Goal: Task Accomplishment & Management: Use online tool/utility

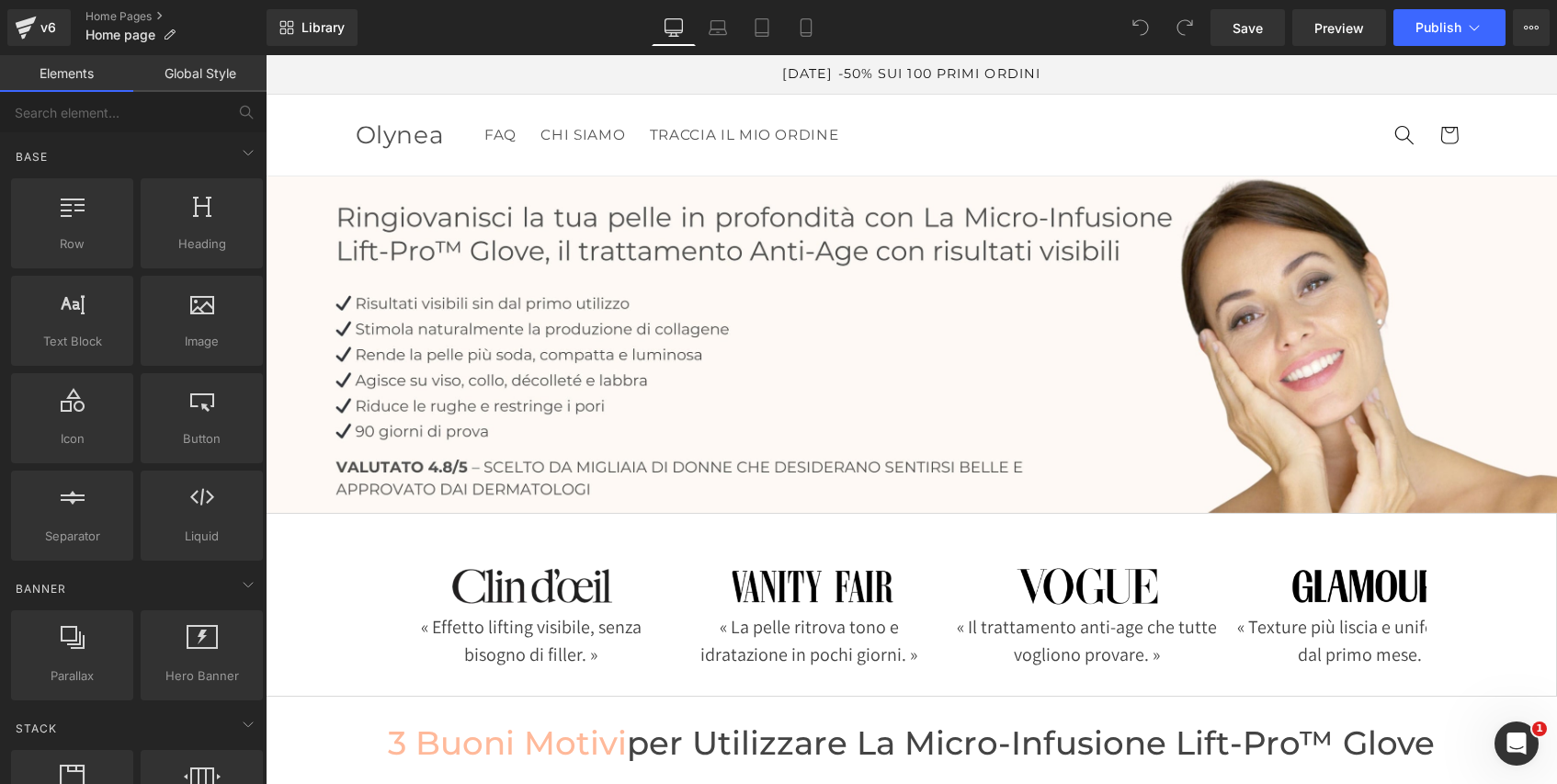
click at [214, 74] on link "Global Style" at bounding box center [200, 74] width 133 height 37
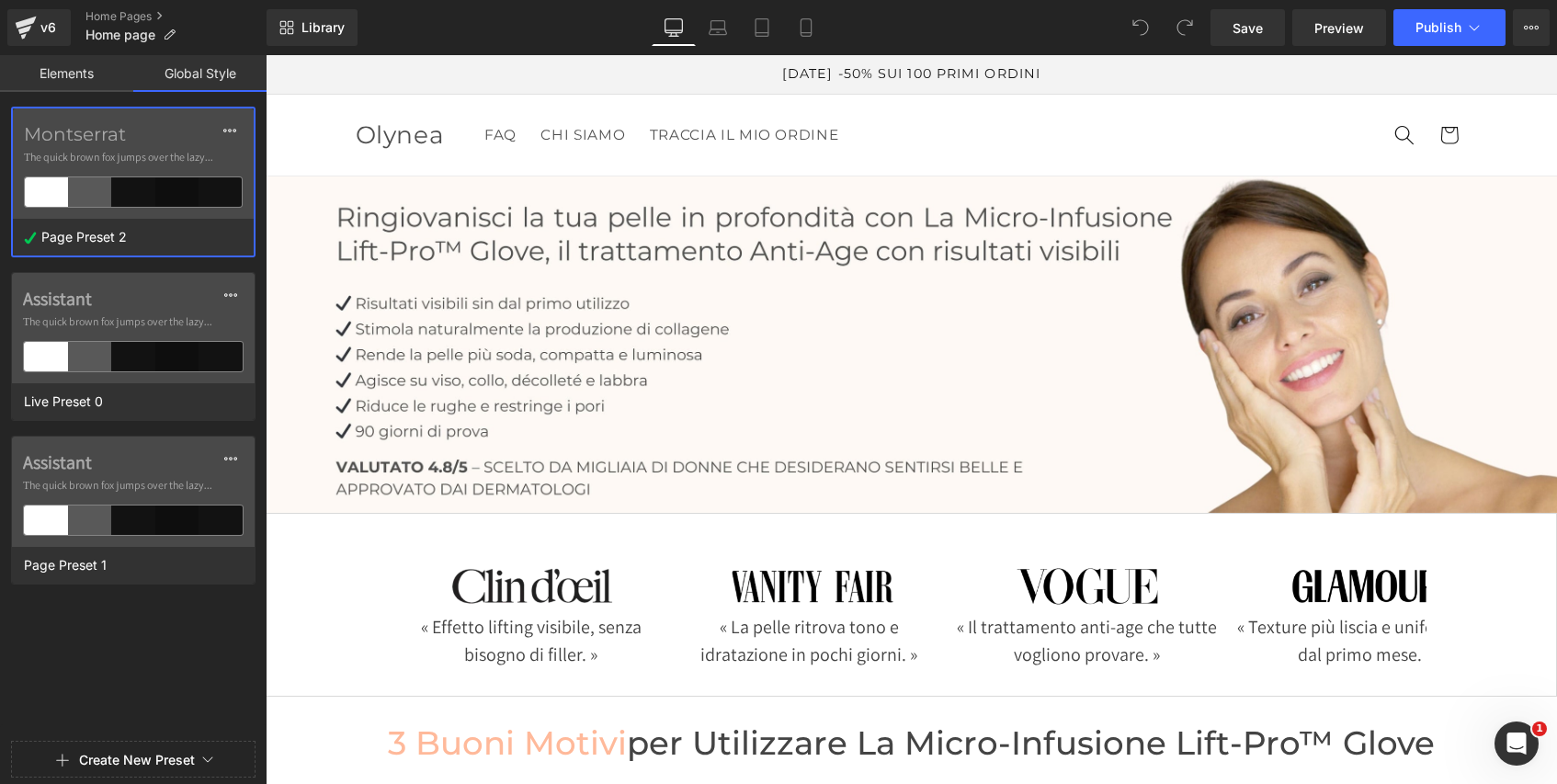
click at [167, 133] on label "Montserrat" at bounding box center [133, 134] width 219 height 22
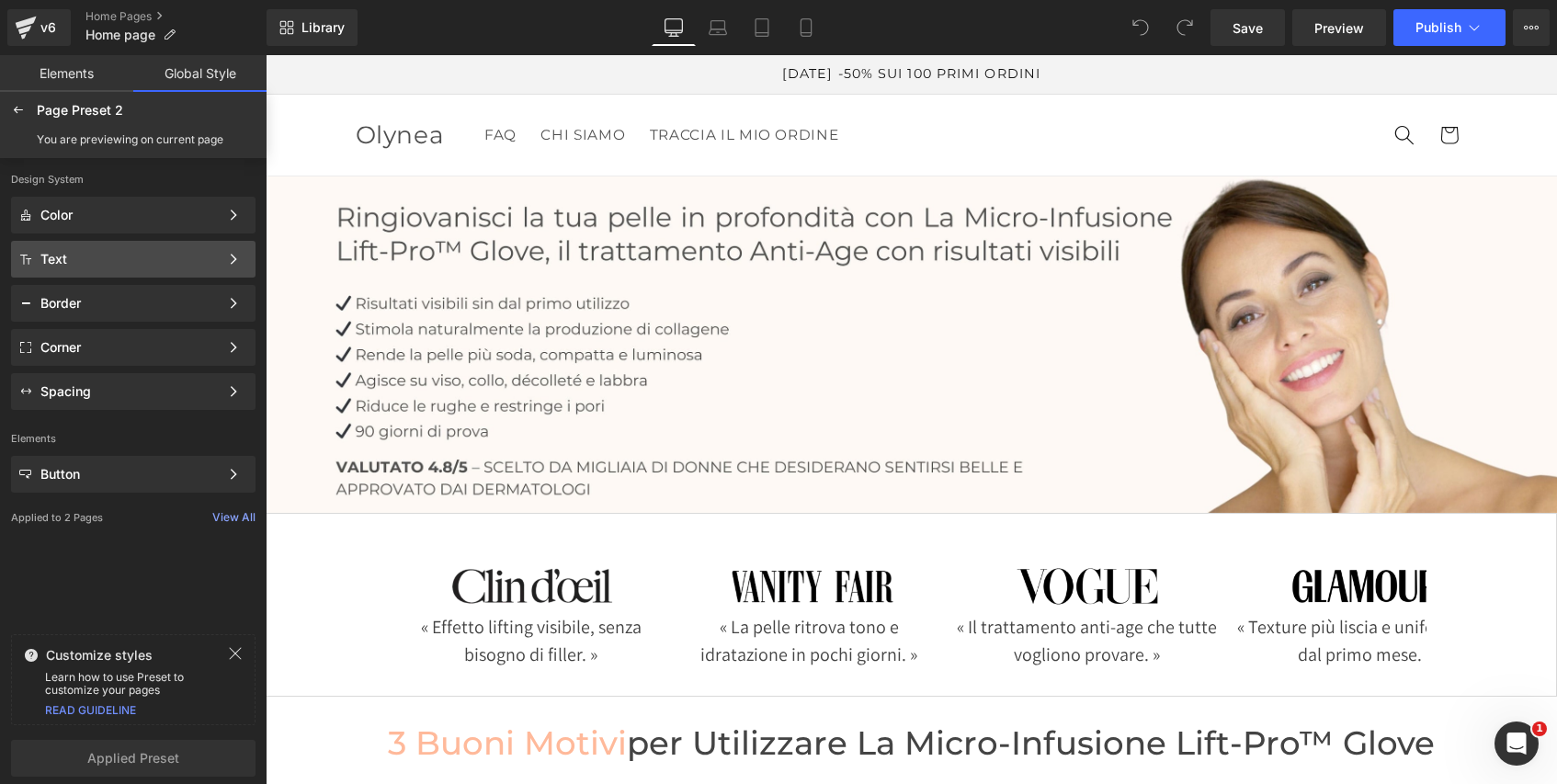
click at [146, 263] on div "Text" at bounding box center [130, 259] width 178 height 15
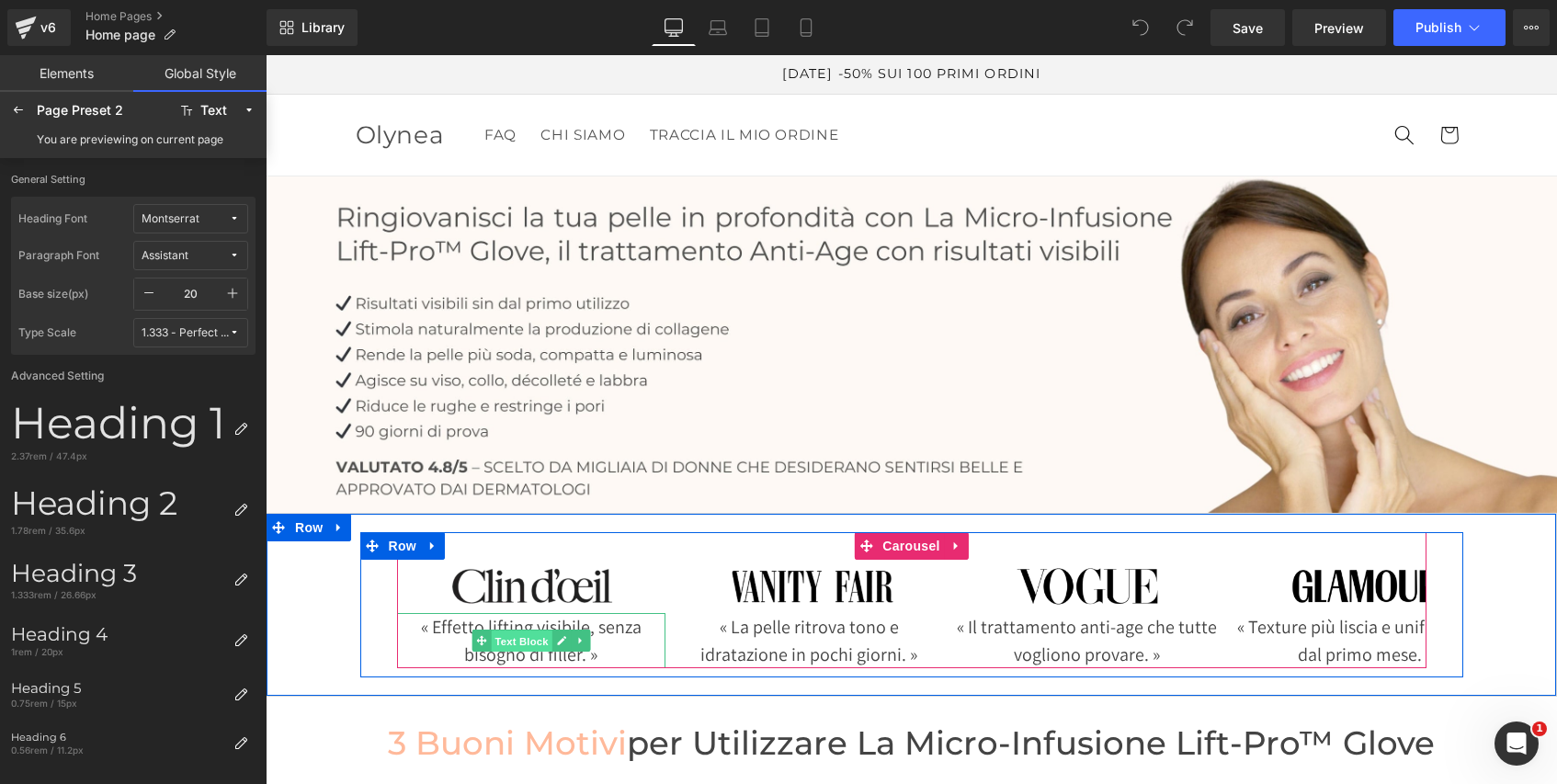
click at [514, 640] on span "Text Block" at bounding box center [521, 641] width 60 height 22
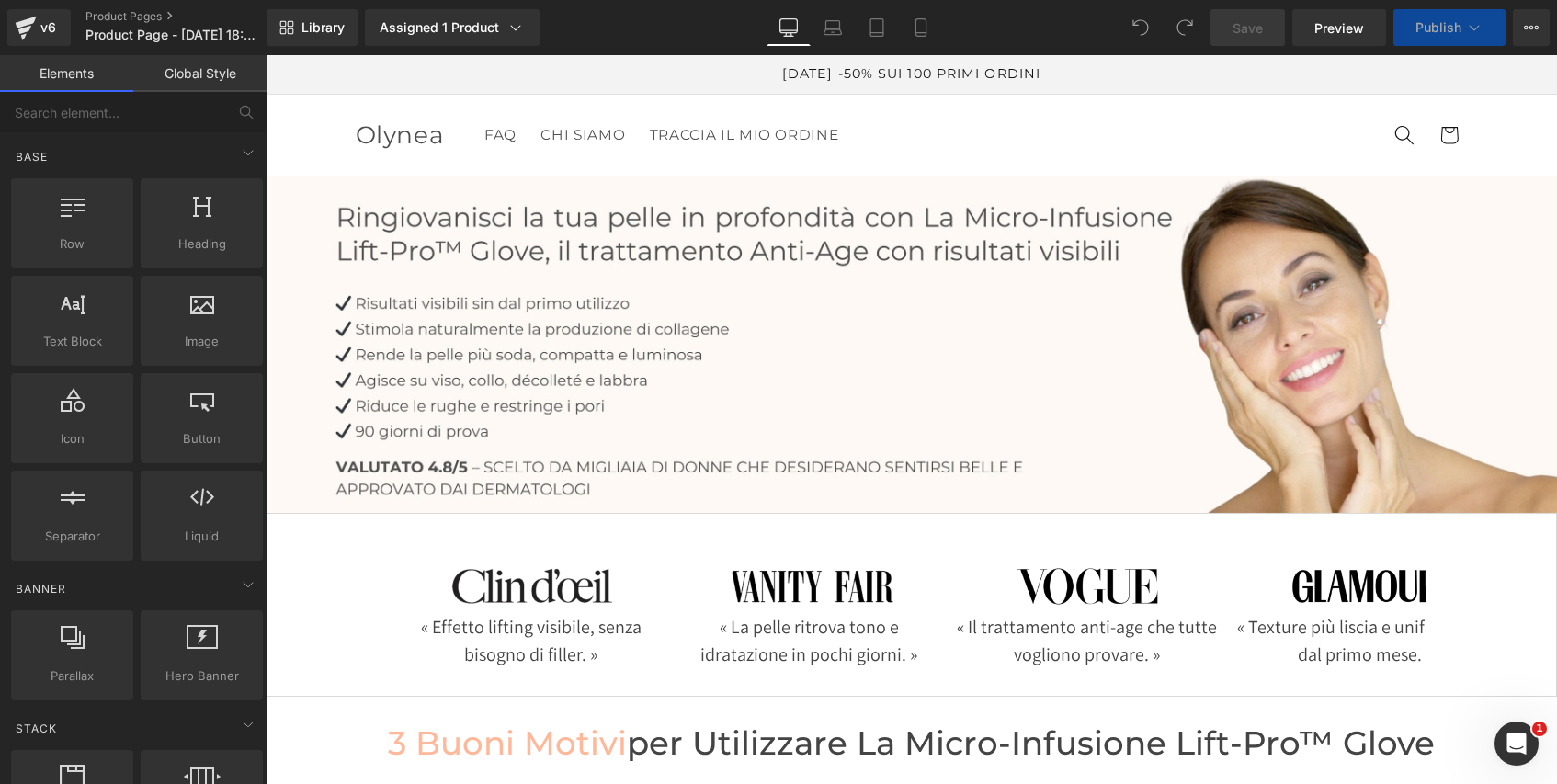
click at [193, 80] on link "Global Style" at bounding box center [200, 74] width 133 height 37
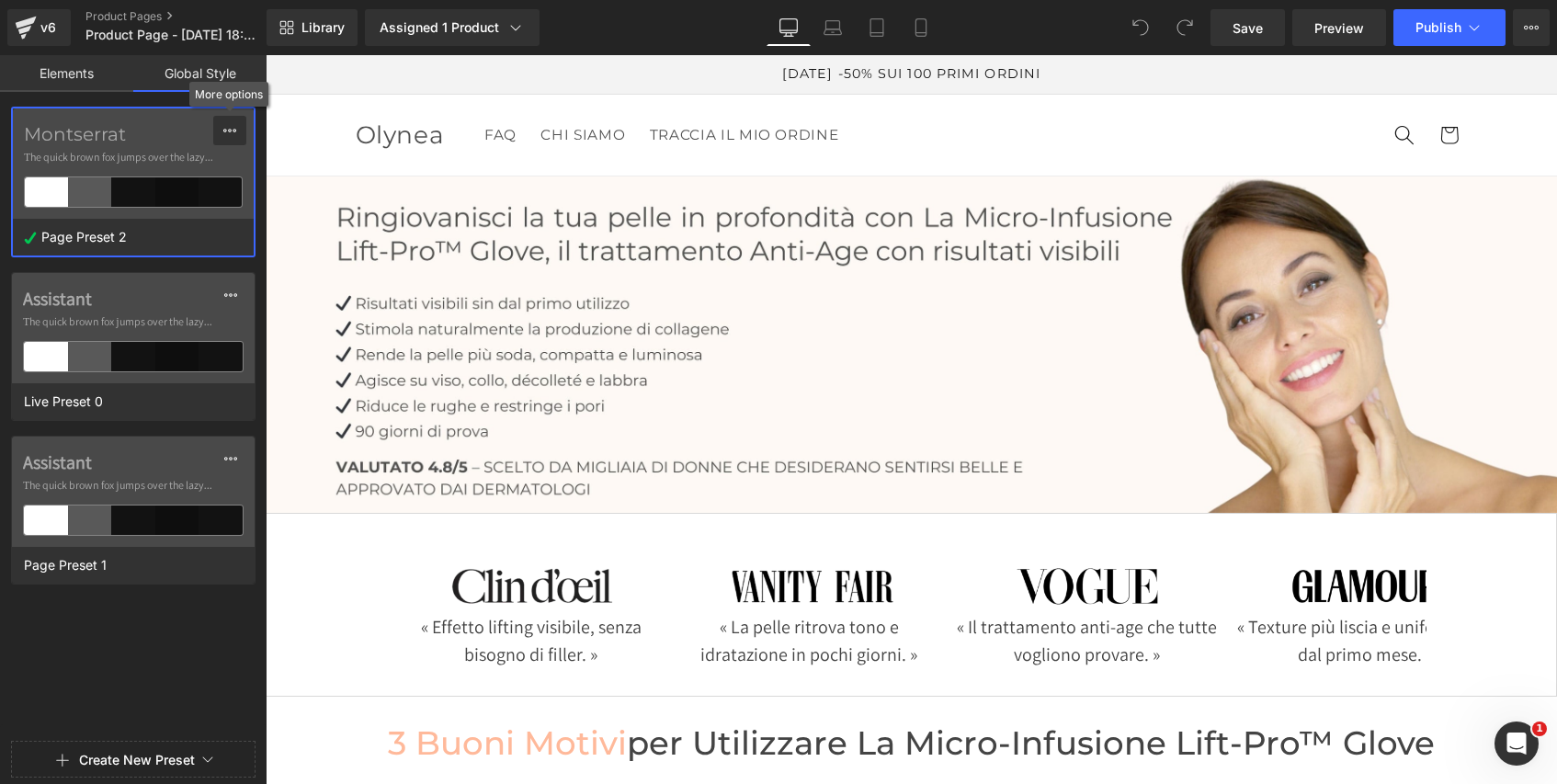
click at [218, 134] on button at bounding box center [230, 131] width 33 height 30
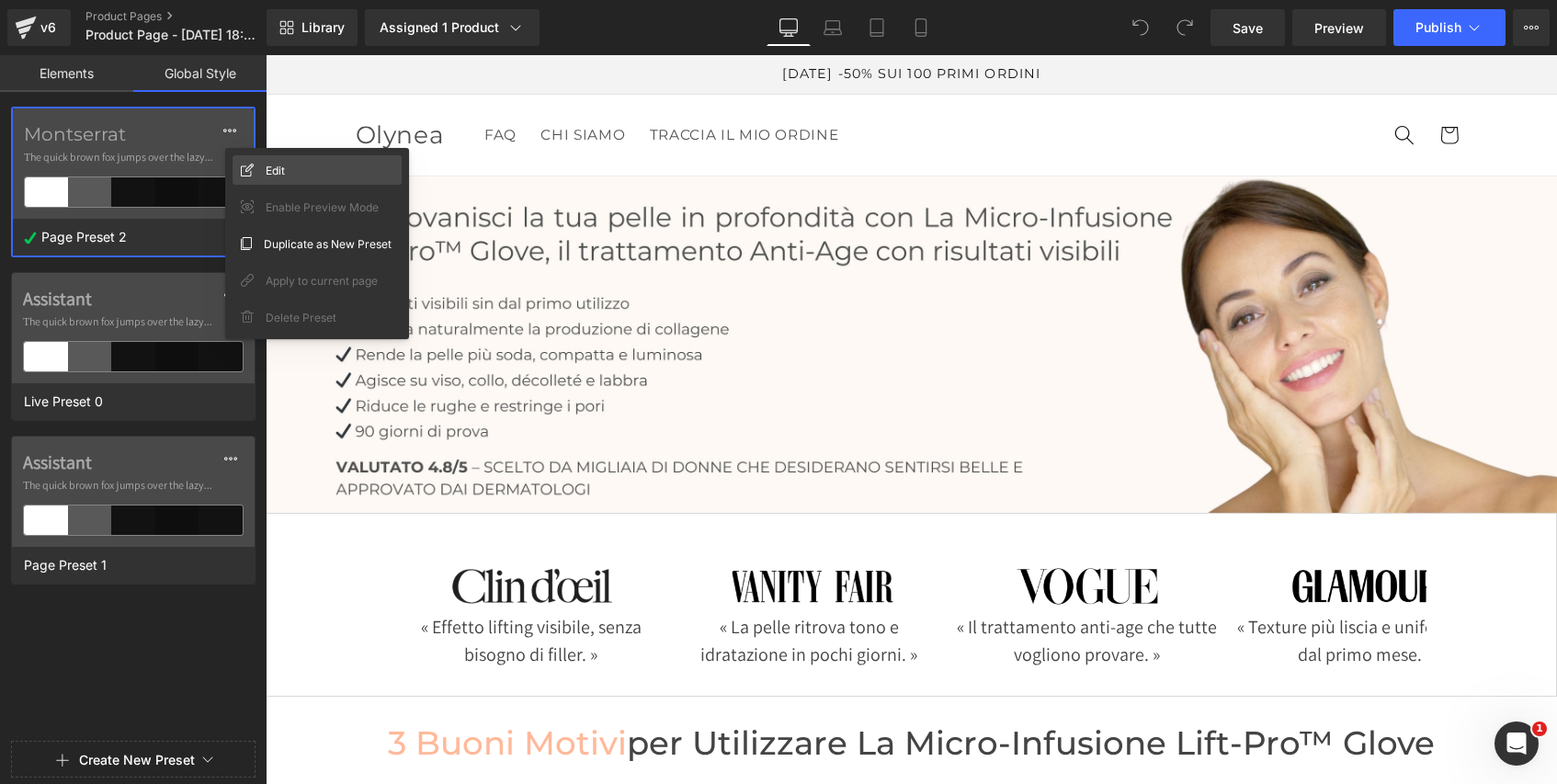
click at [269, 169] on span "Edit" at bounding box center [275, 171] width 19 height 19
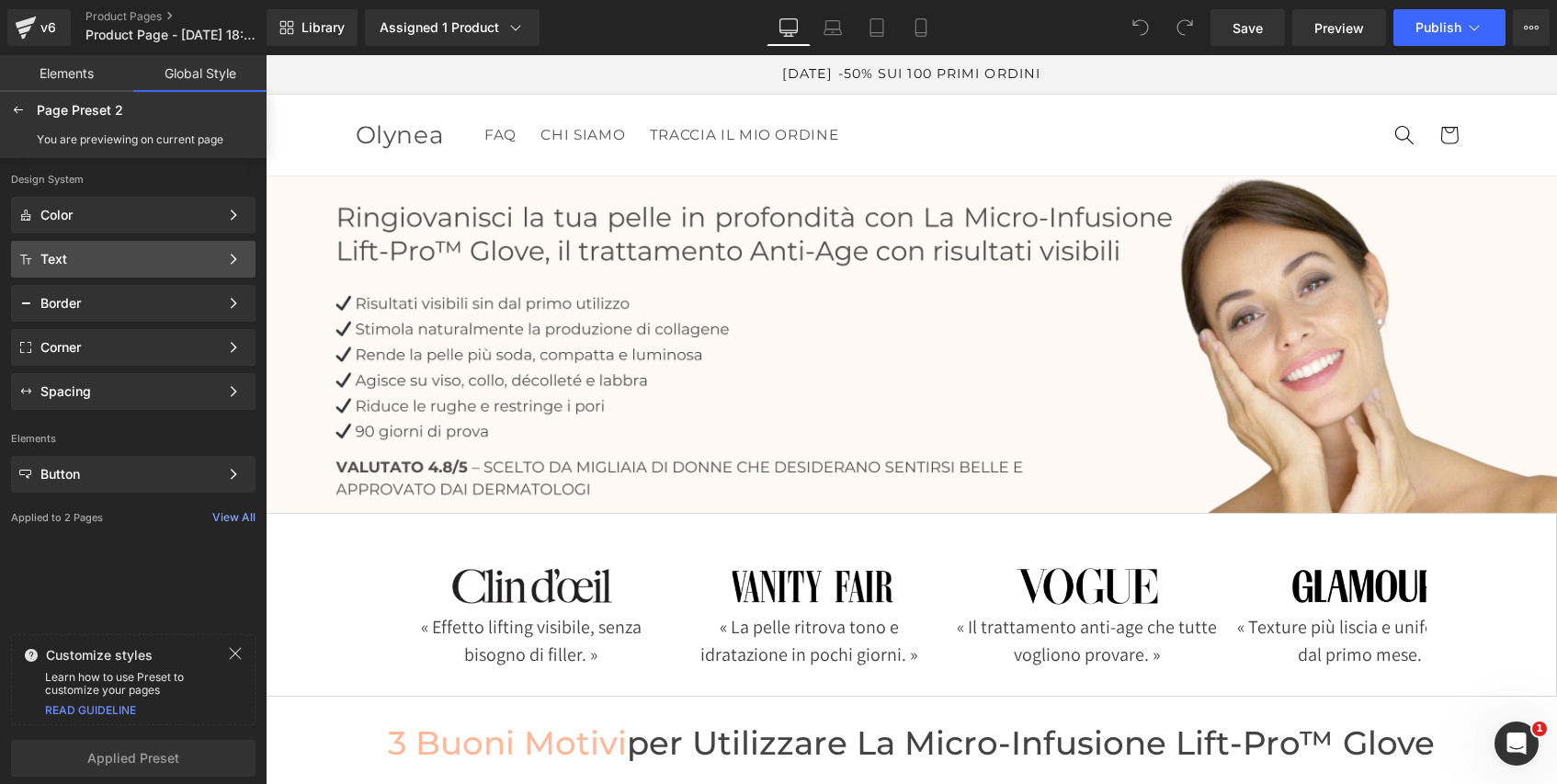
click at [175, 252] on div "Text" at bounding box center [130, 259] width 178 height 15
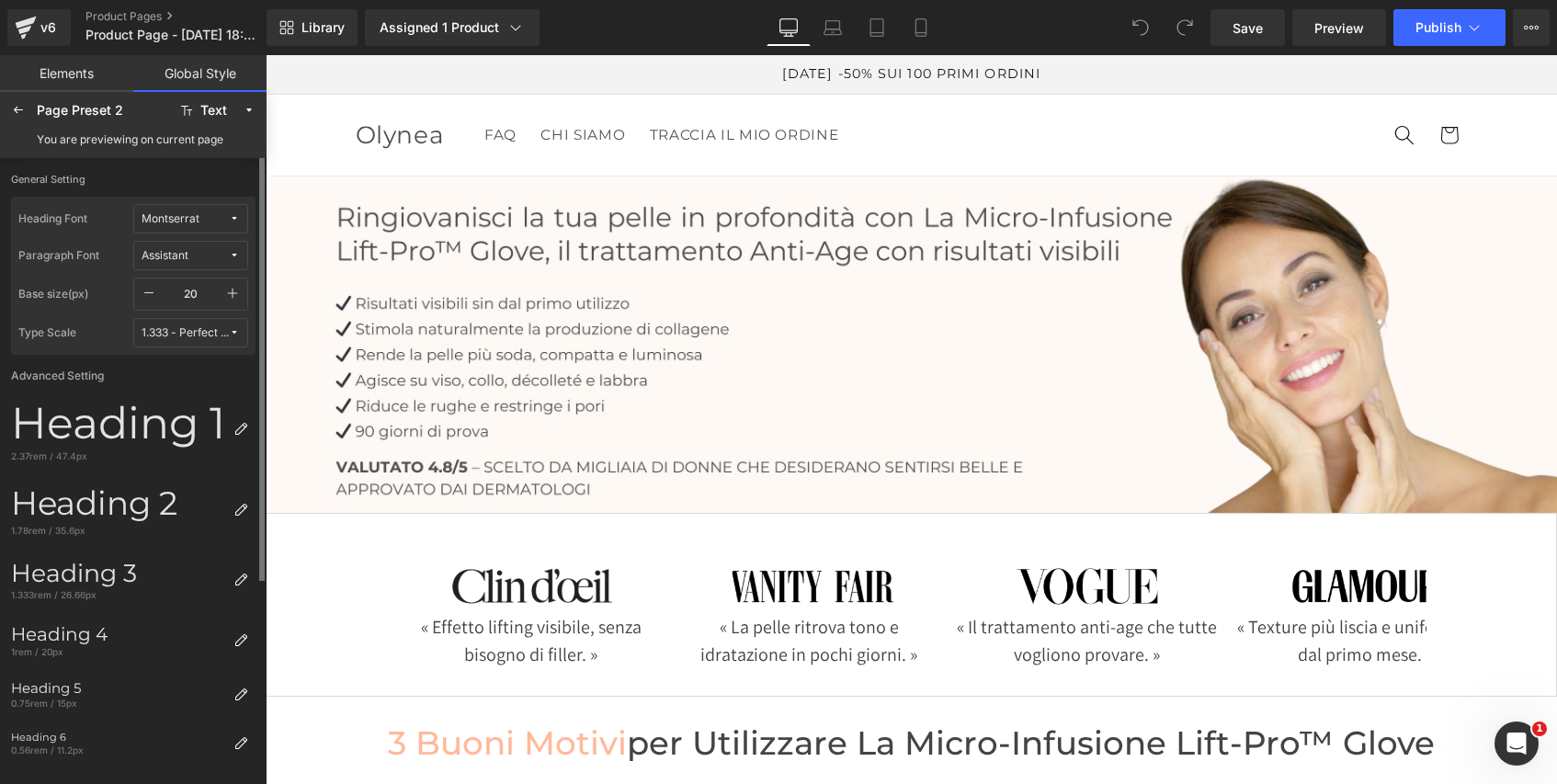
click at [179, 254] on div "Assistant" at bounding box center [165, 256] width 47 height 14
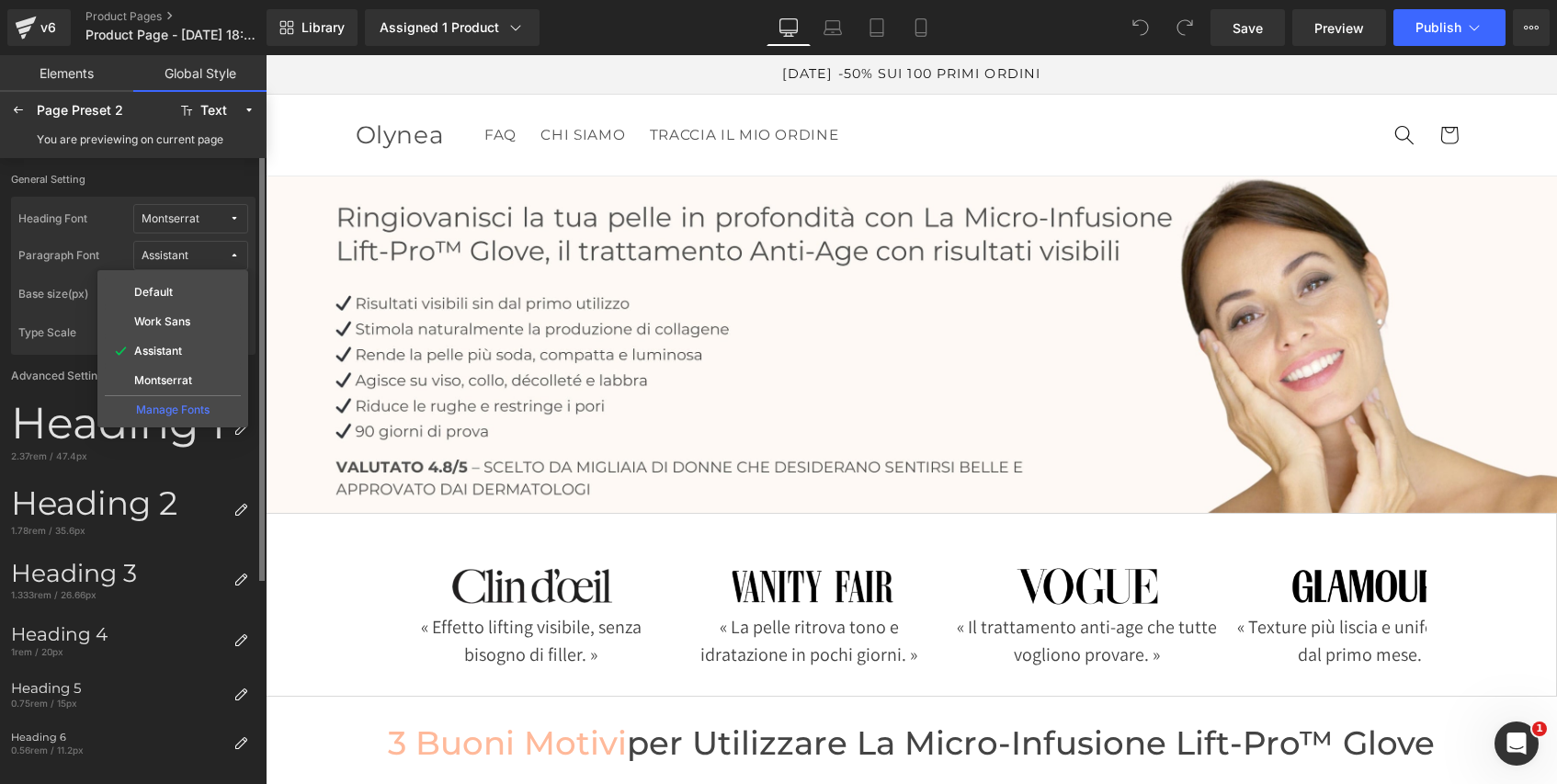
click at [179, 254] on div "Assistant" at bounding box center [165, 256] width 47 height 14
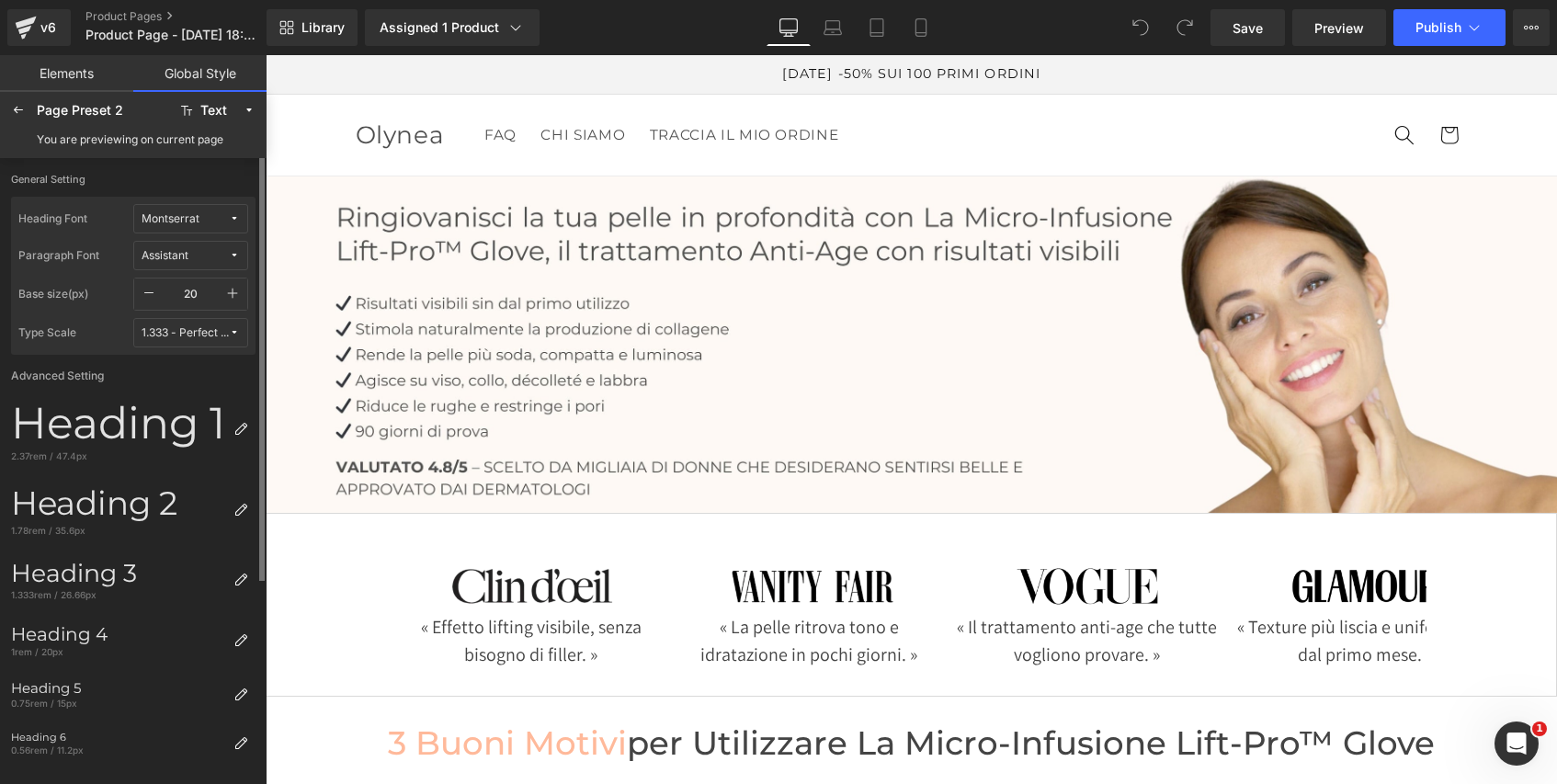
click at [179, 253] on div "Assistant" at bounding box center [165, 256] width 47 height 14
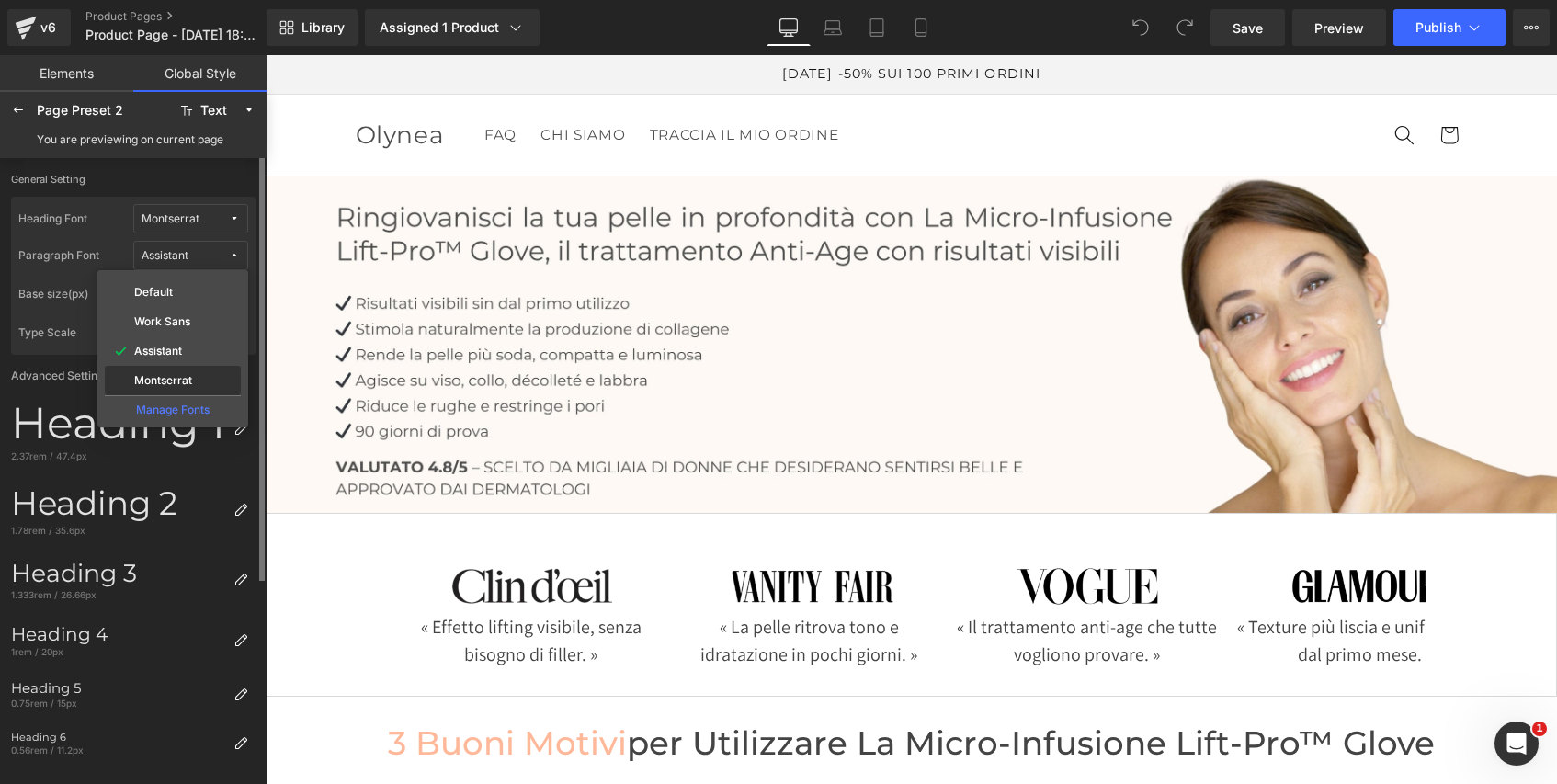
click at [183, 379] on label "Montserrat" at bounding box center [163, 381] width 57 height 13
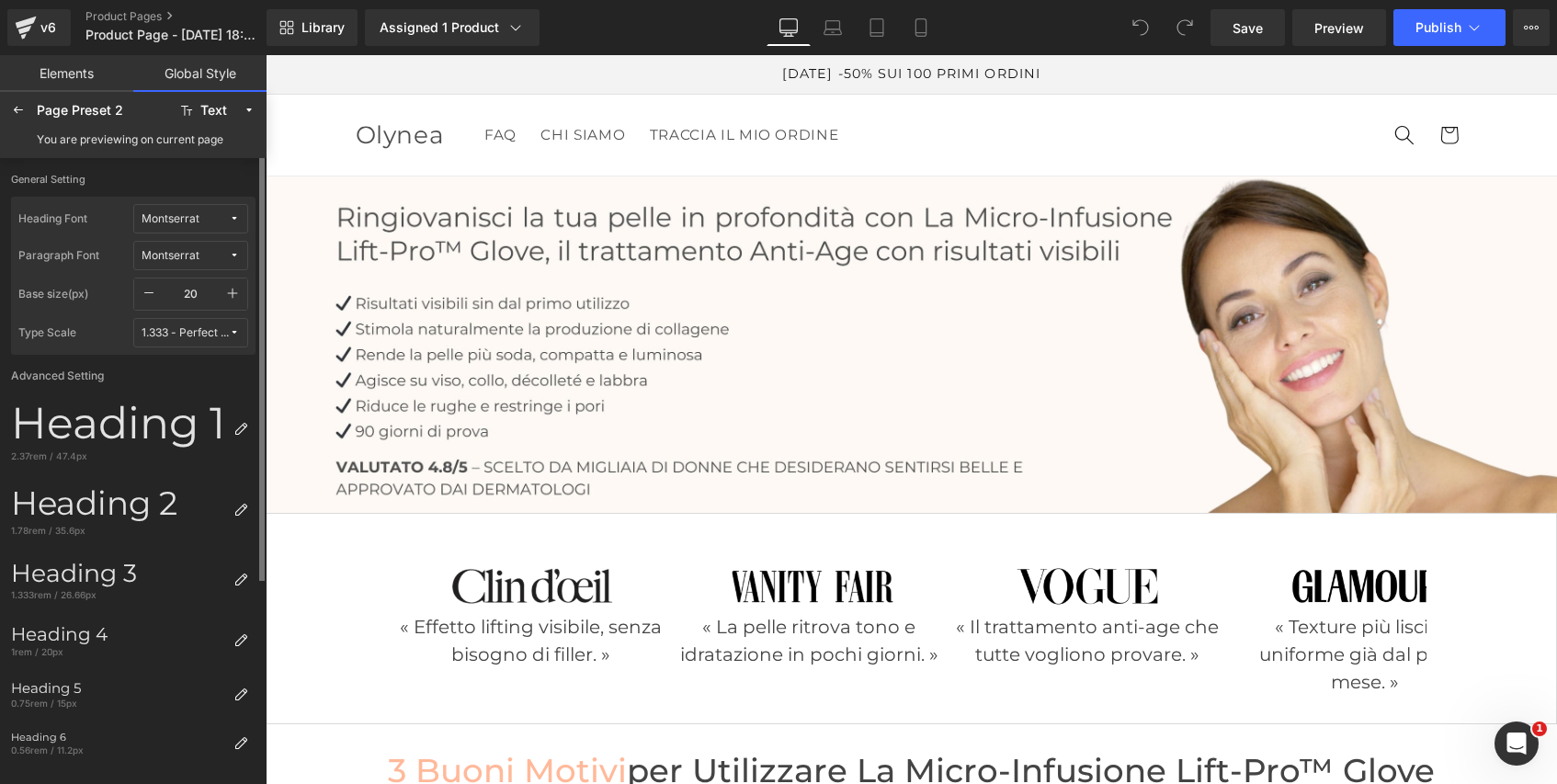
click at [198, 264] on button "Montserrat" at bounding box center [191, 256] width 115 height 30
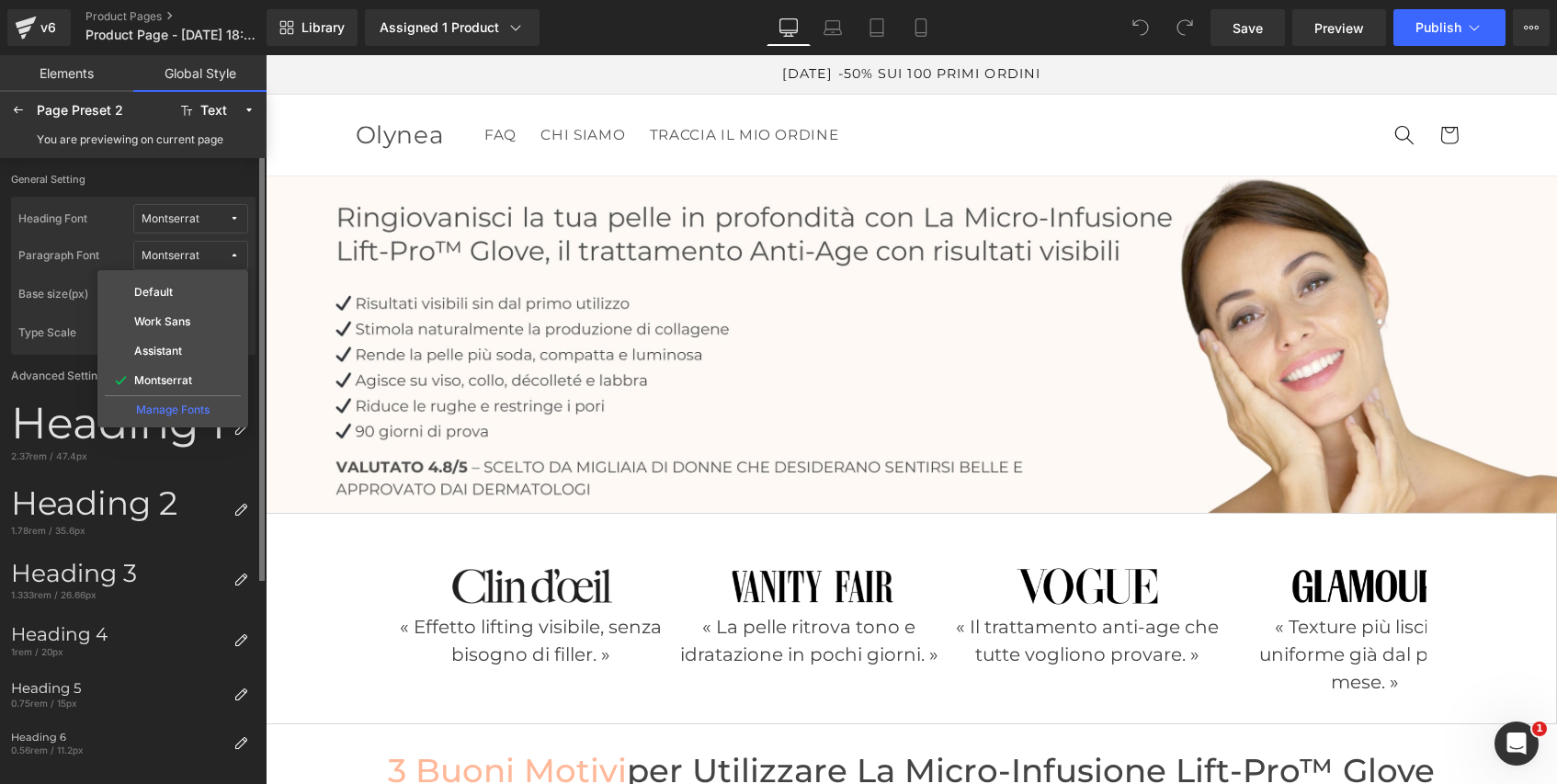
click at [78, 221] on label "Heading Font" at bounding box center [76, 219] width 115 height 30
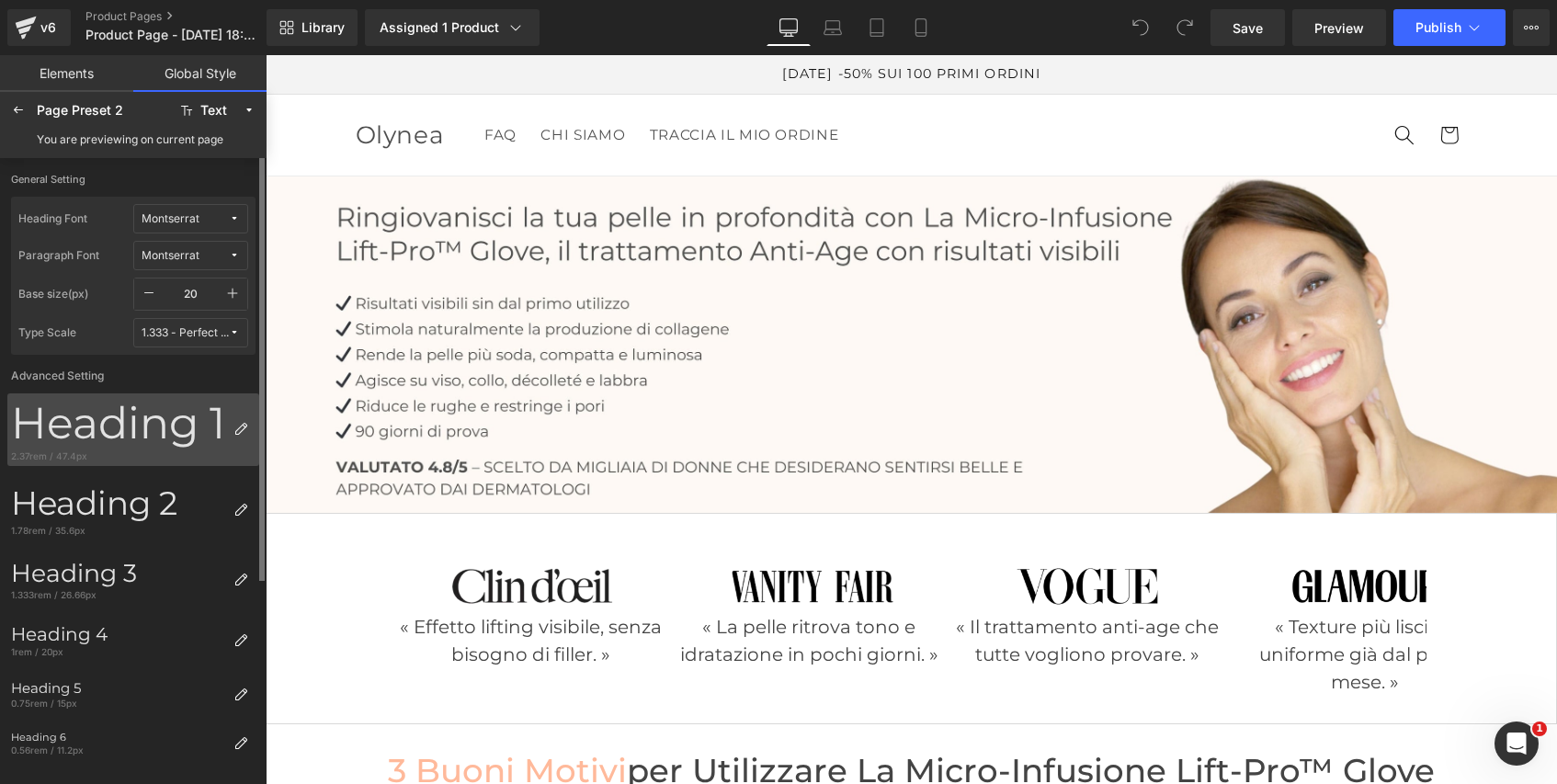
click at [84, 410] on div "Heading 1" at bounding box center [119, 423] width 215 height 53
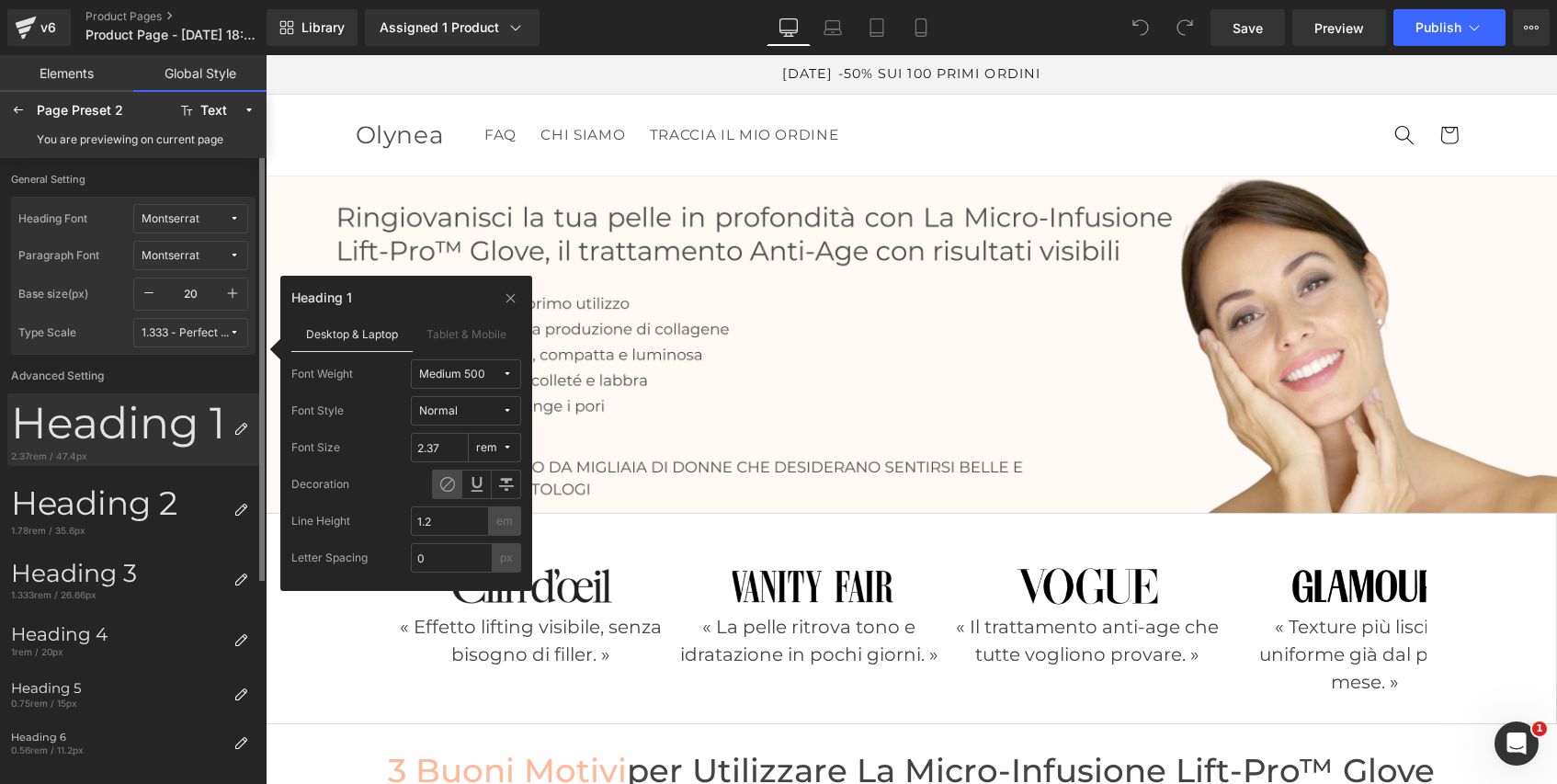
click at [84, 410] on div "Heading 1" at bounding box center [119, 423] width 215 height 53
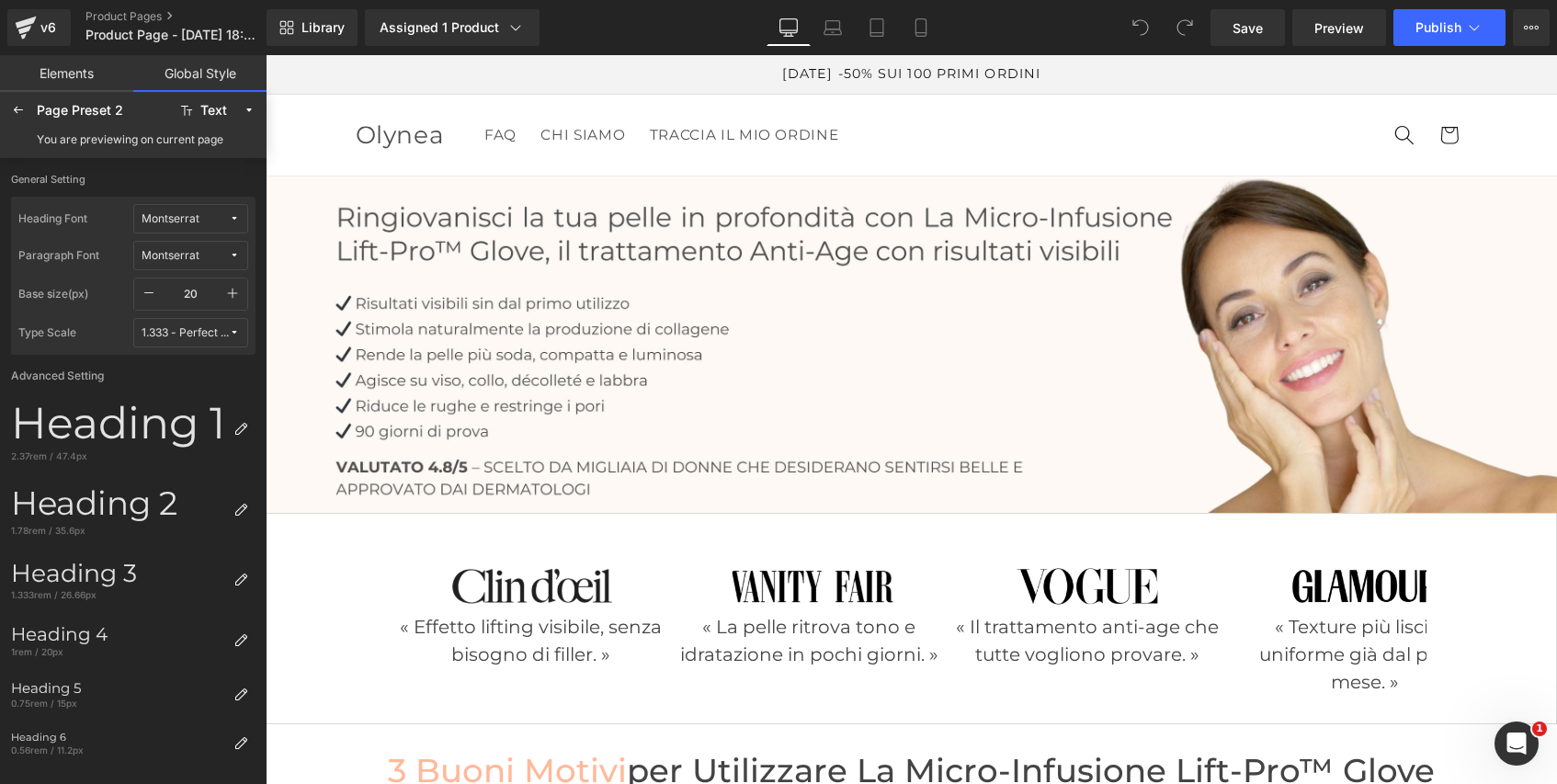
click at [79, 70] on link "Elements" at bounding box center [67, 74] width 133 height 37
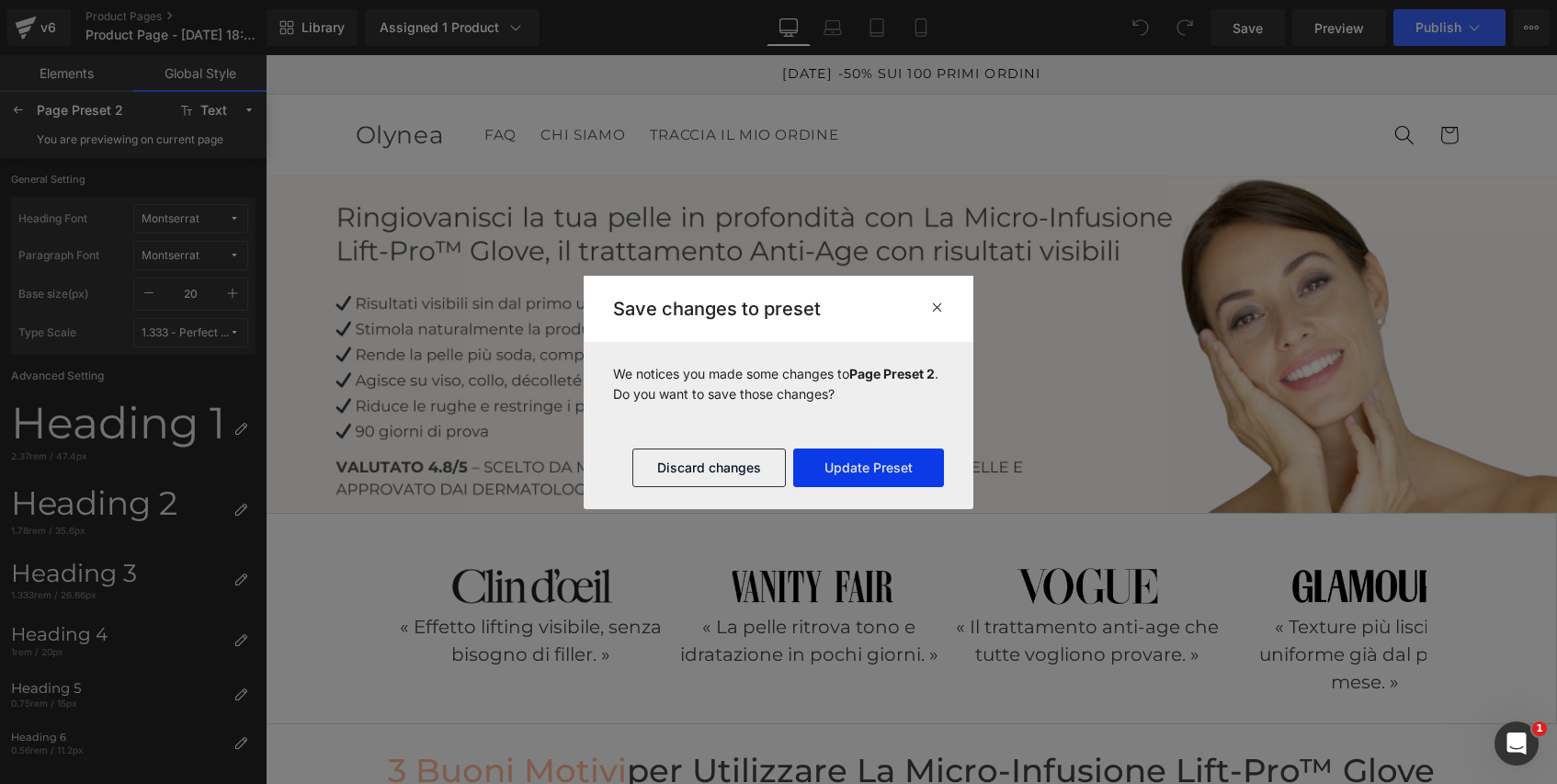
click at [871, 478] on button "Update Preset" at bounding box center [868, 468] width 151 height 39
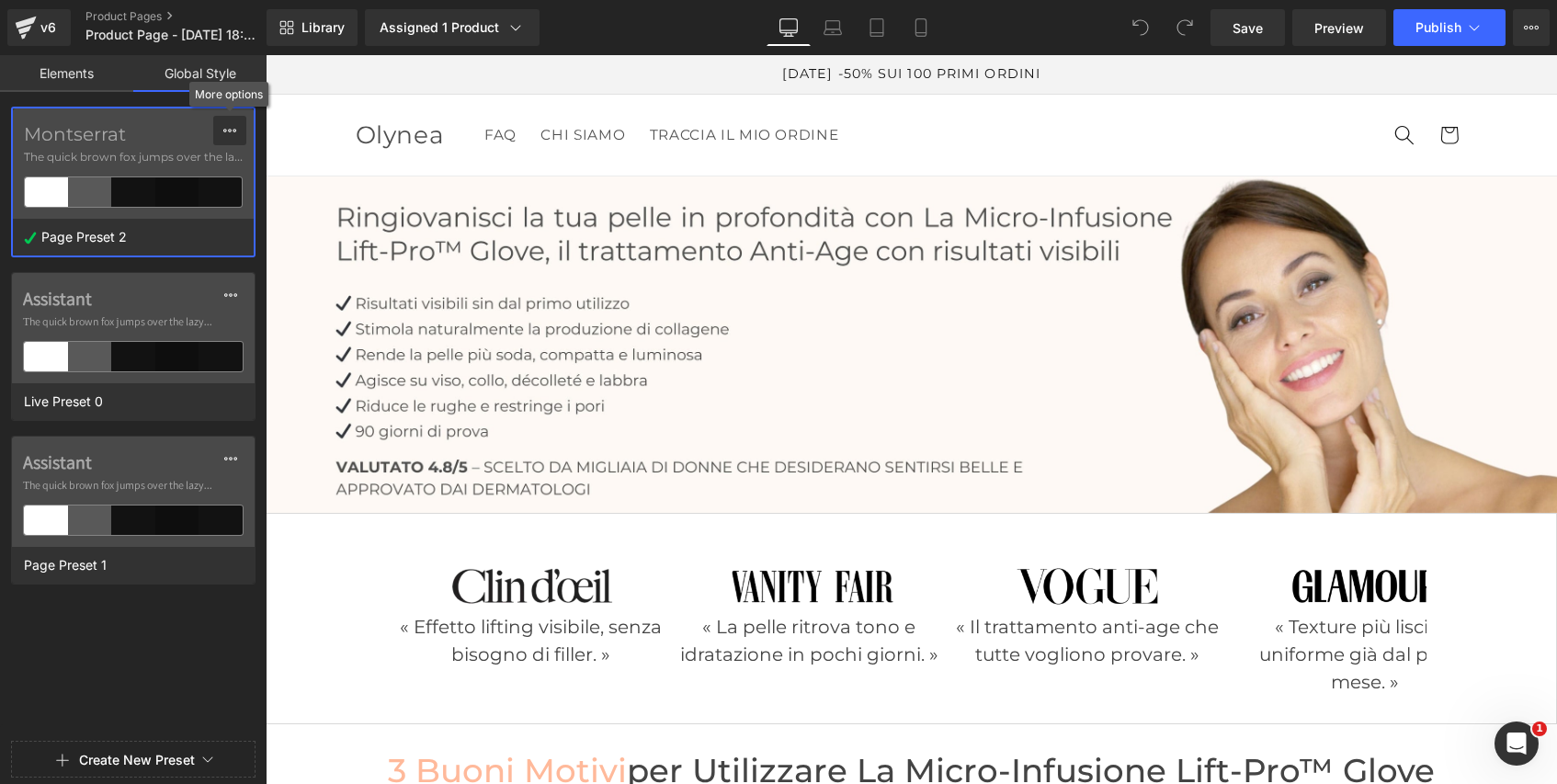
click at [232, 129] on icon at bounding box center [230, 131] width 15 height 15
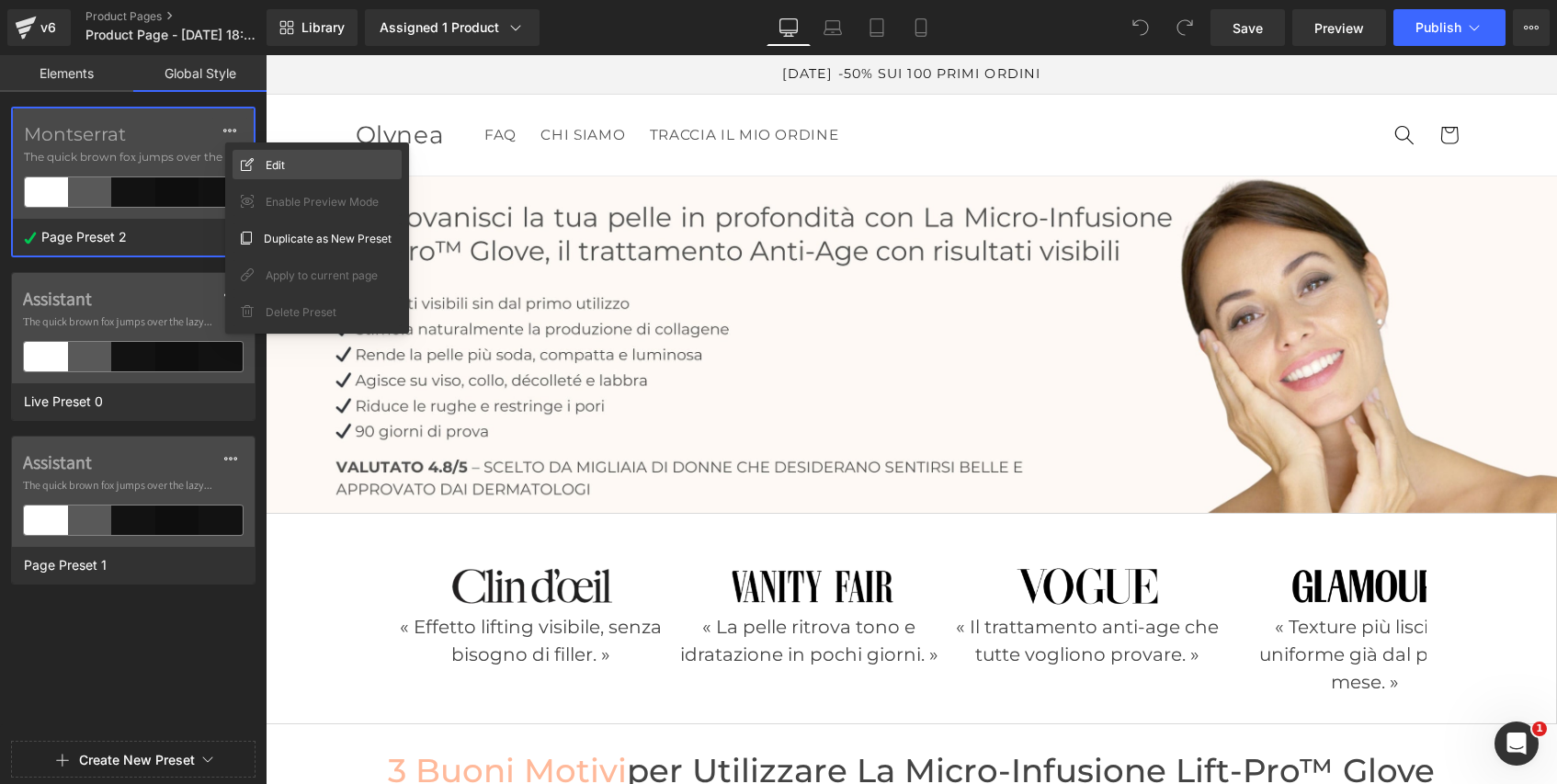
click at [261, 161] on div "Edit" at bounding box center [317, 165] width 169 height 30
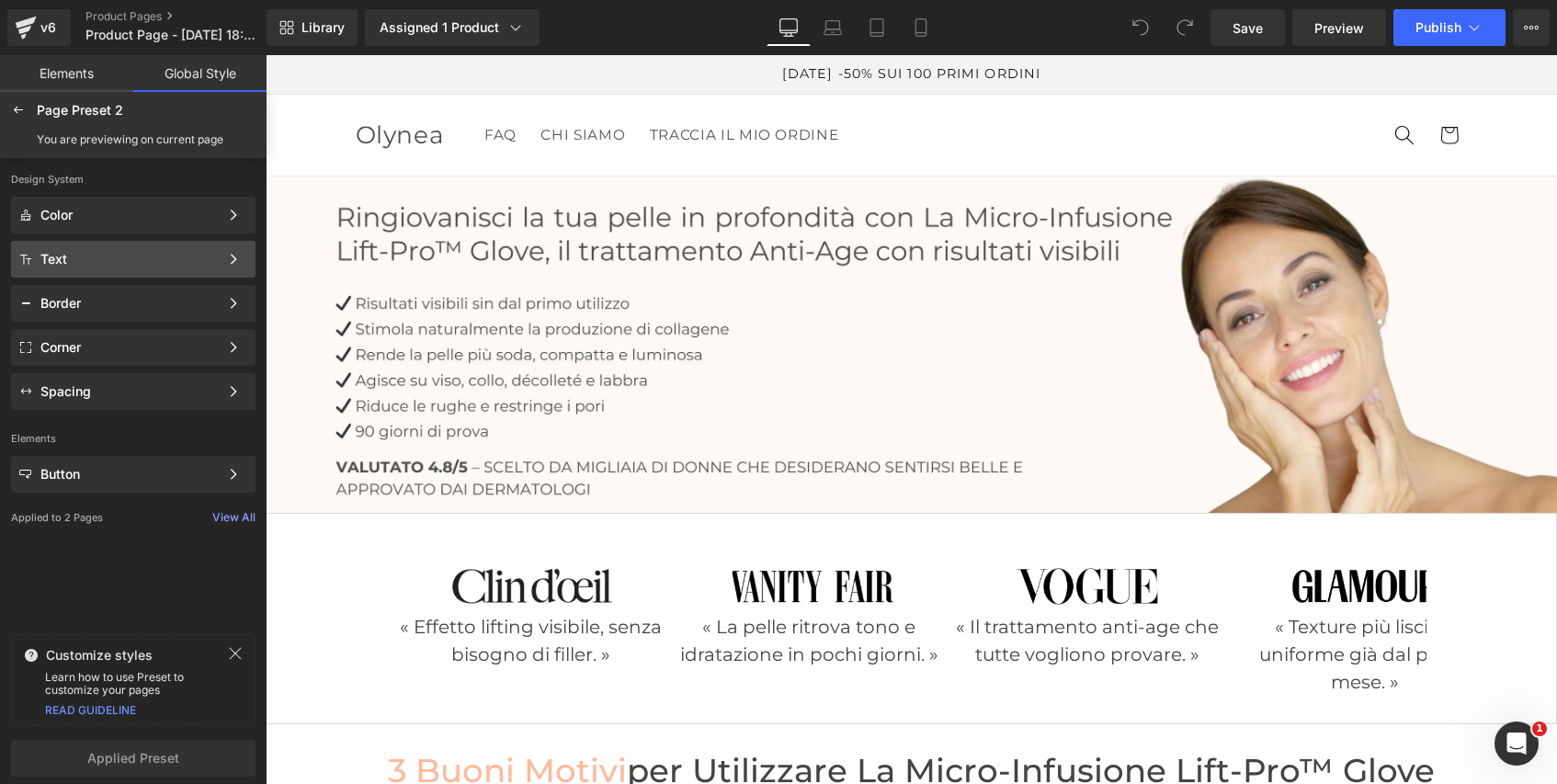
click at [138, 246] on div "Text Color Style Define a color palette and apply it to your pages 1 of 3 Next" at bounding box center [133, 259] width 245 height 37
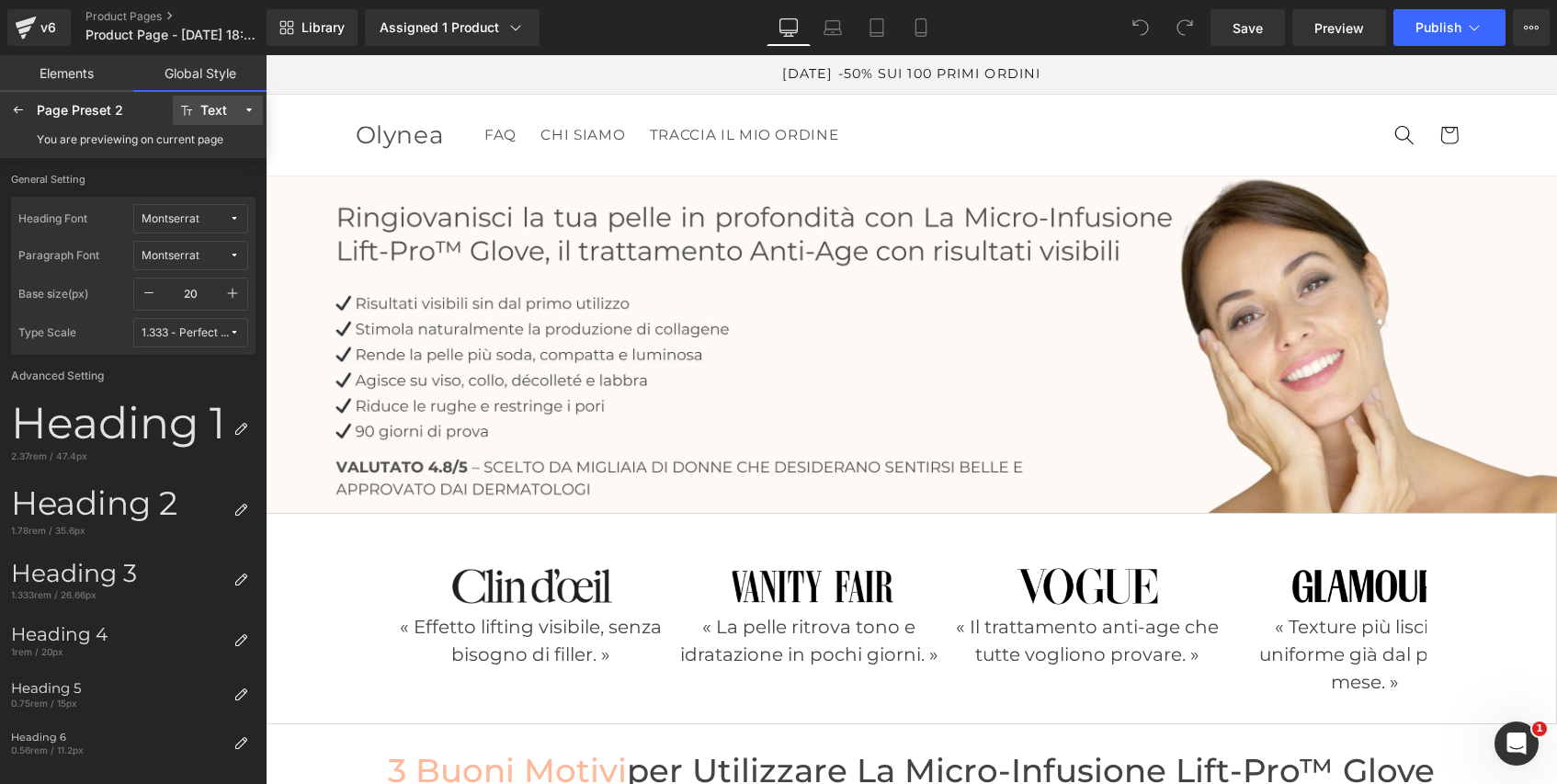
click at [208, 105] on div "Text" at bounding box center [213, 110] width 27 height 14
click at [99, 107] on div "Page Preset 2" at bounding box center [103, 110] width 133 height 15
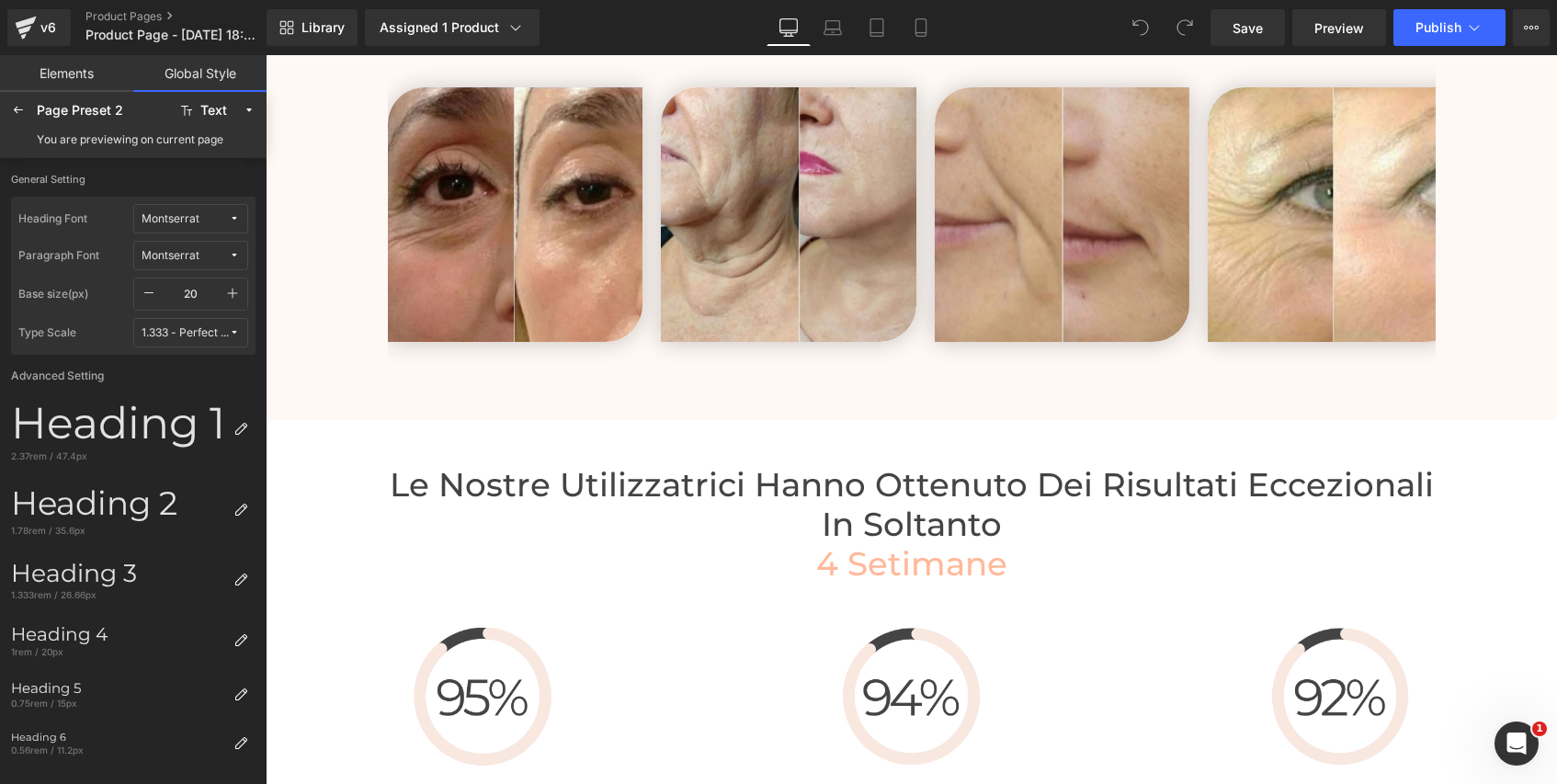
scroll to position [4091, 0]
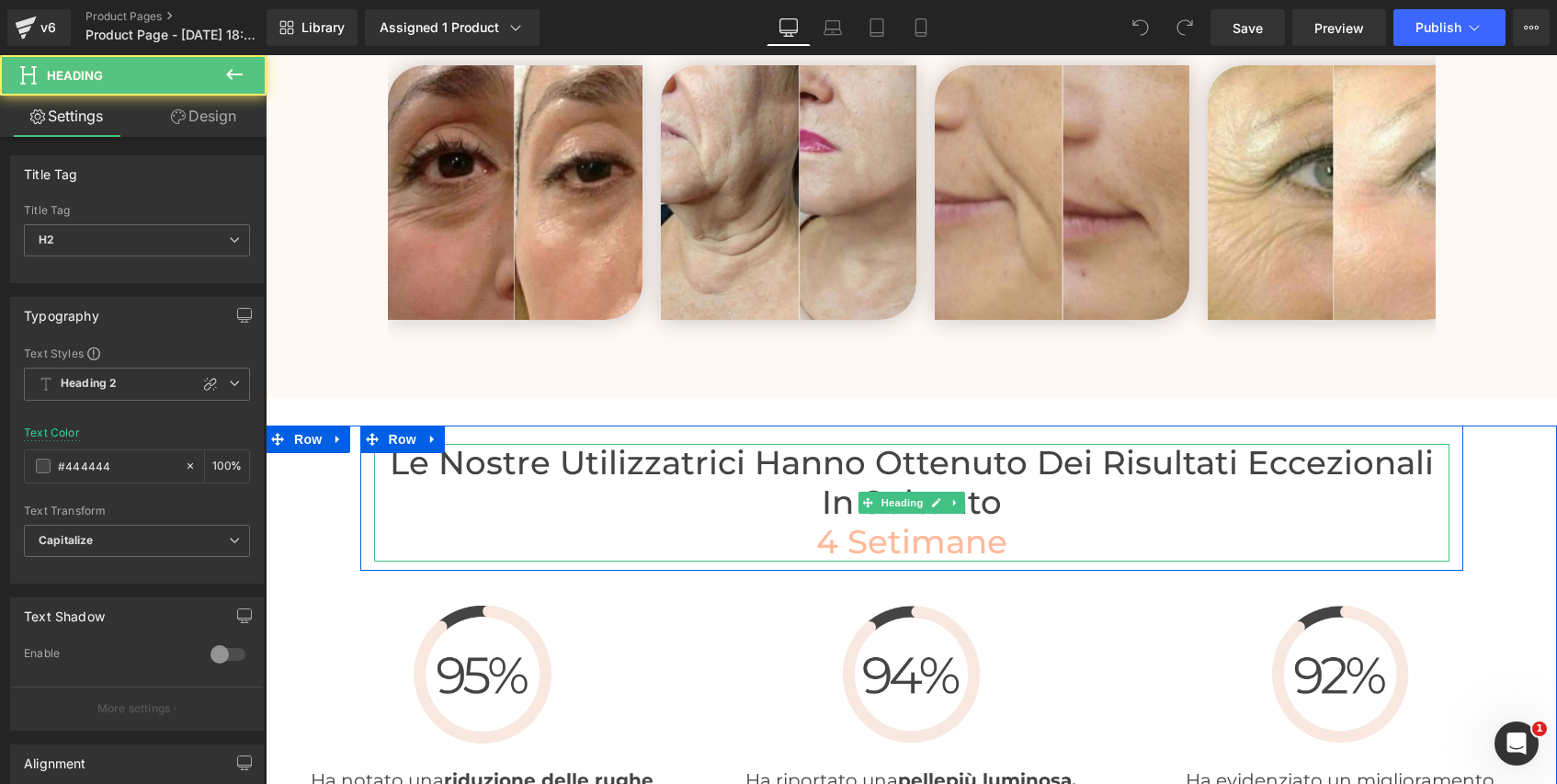
click at [1009, 501] on h2 "Le Nostre utilizzatrici hanno ottenuto dei risultati eccezionali in soltanto" at bounding box center [912, 483] width 1075 height 78
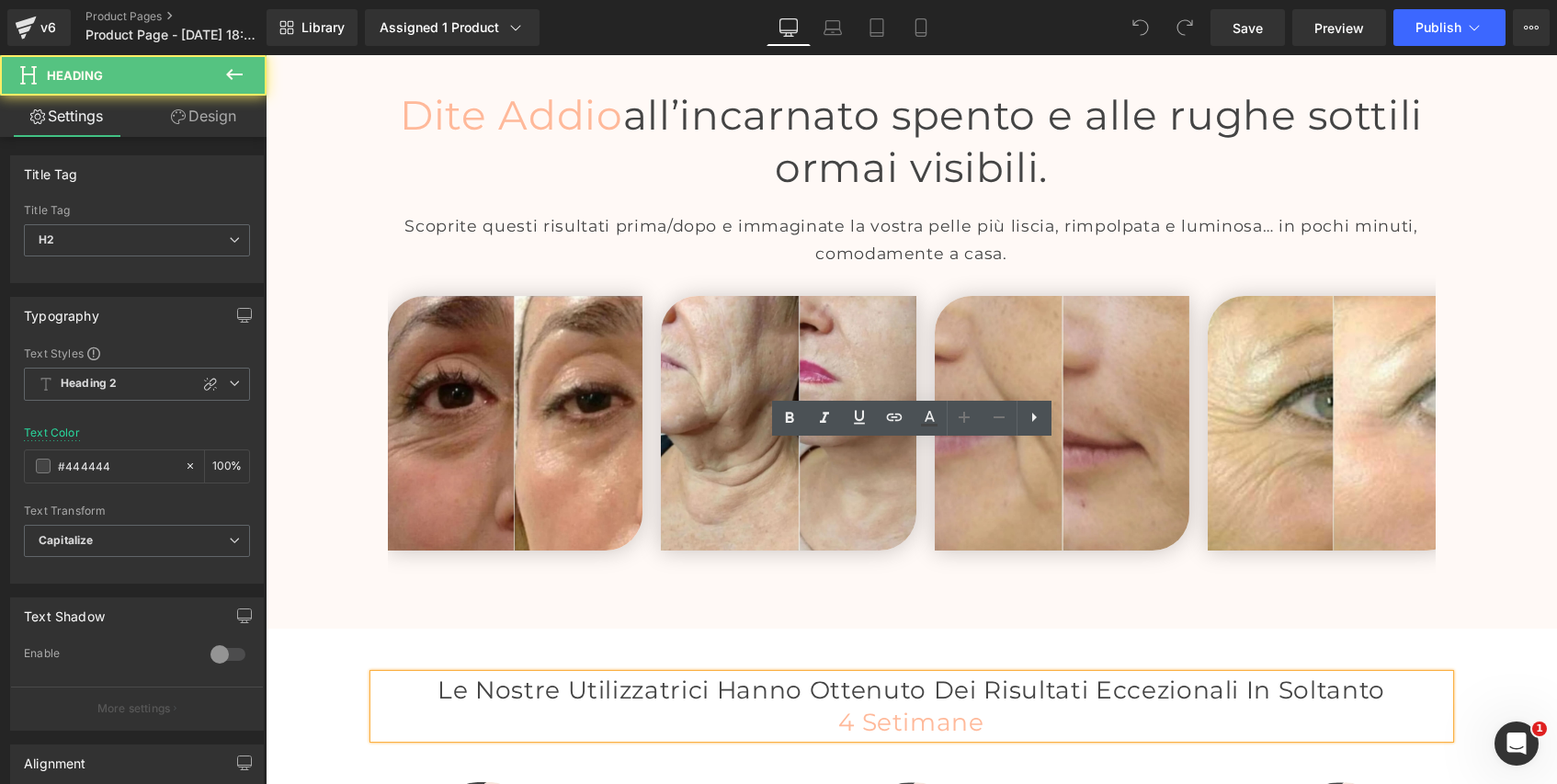
click at [1006, 675] on h2 "Le Nostre utilizzatrici hanno ottenuto dei risultati eccezionali in soltanto" at bounding box center [912, 690] width 1075 height 32
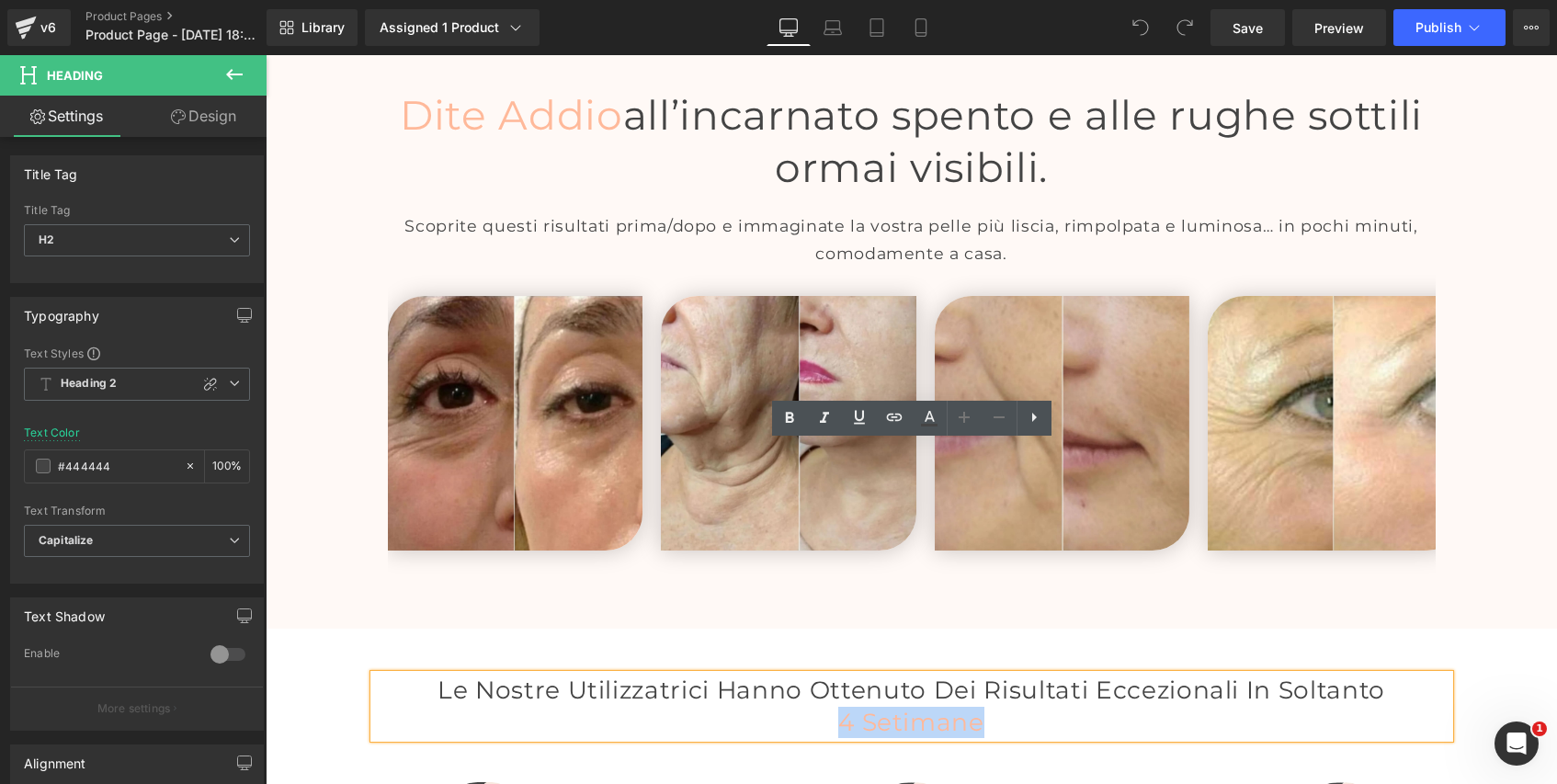
drag, startPoint x: 810, startPoint y: 541, endPoint x: 1032, endPoint y: 547, distance: 222.1
click at [1032, 707] on h2 "4 Setimane" at bounding box center [912, 723] width 1075 height 32
copy span "4 Setimane"
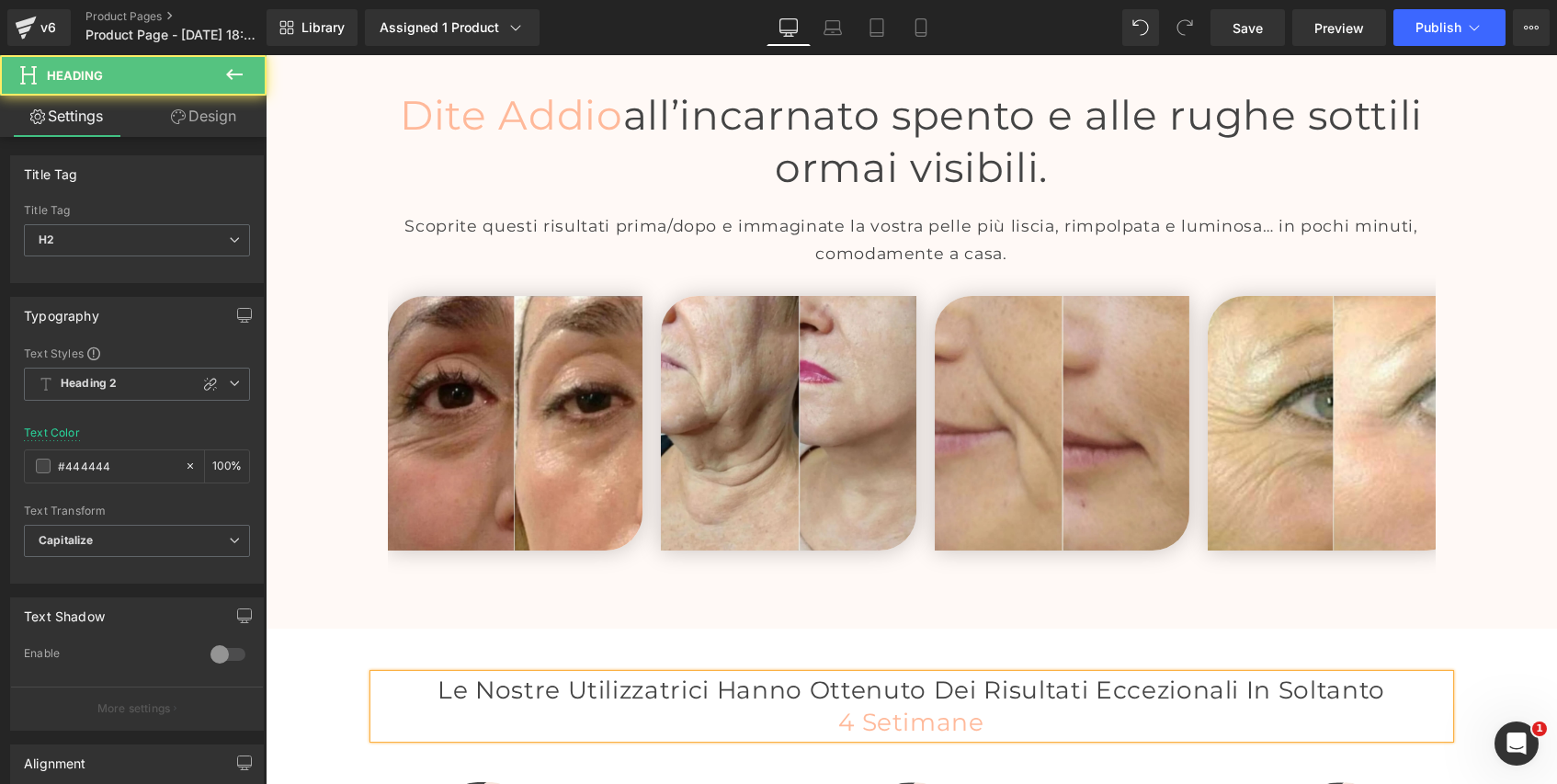
click at [1033, 675] on h2 "Le Nostre utilizzatrici hanno ottenuto dei risultati eccezionali in soltanto" at bounding box center [912, 690] width 1075 height 32
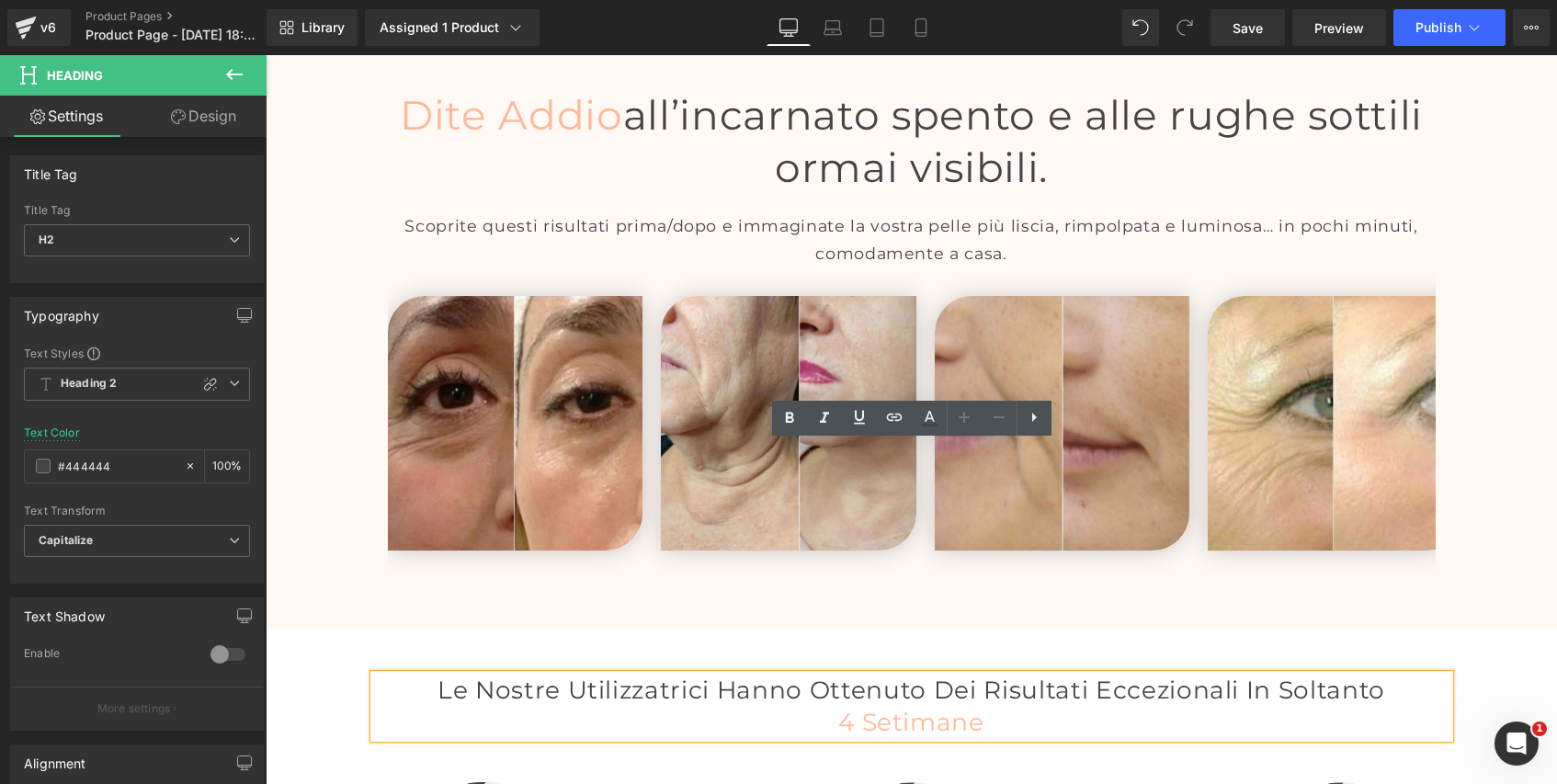
paste div
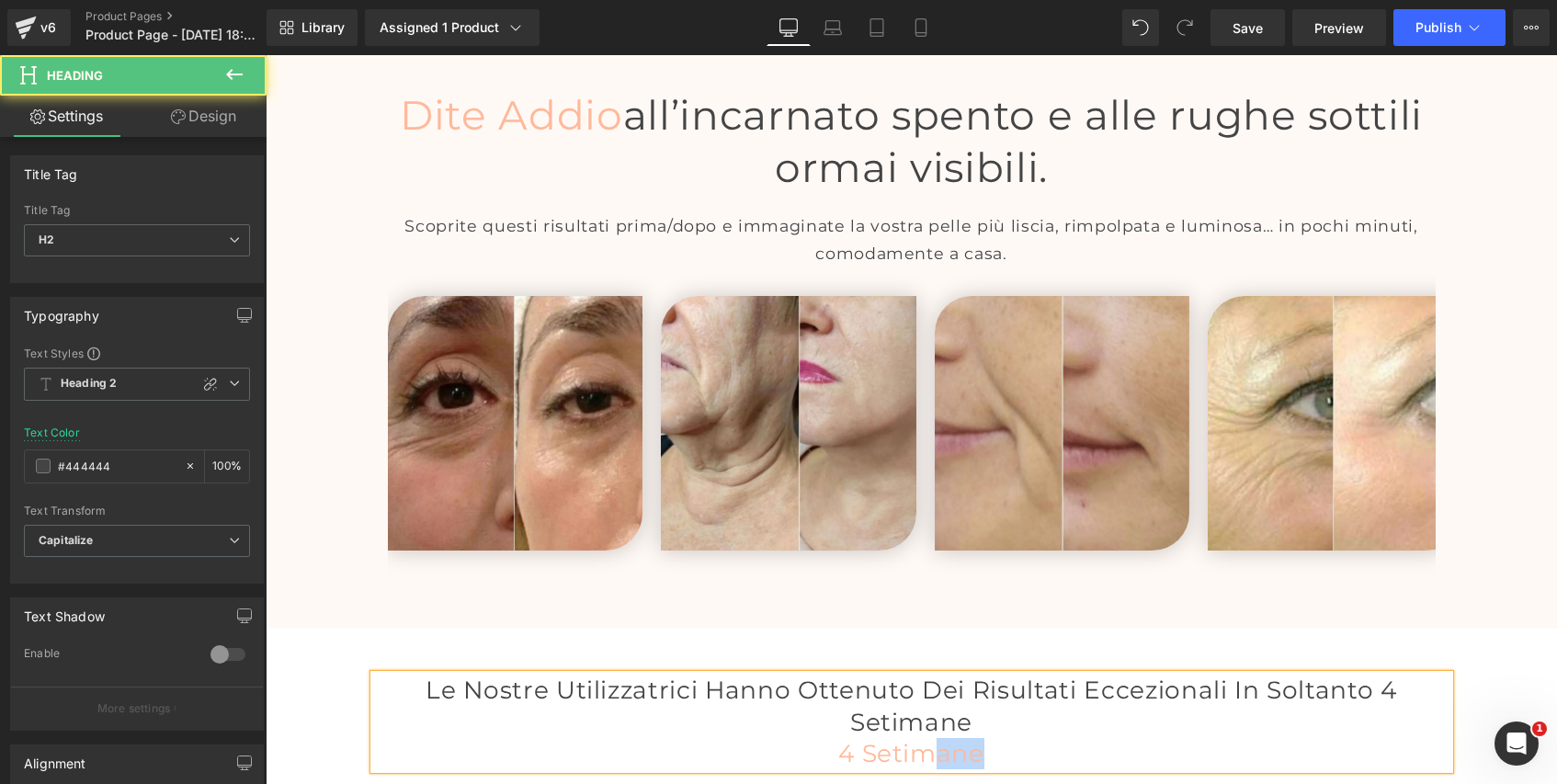
drag, startPoint x: 1030, startPoint y: 537, endPoint x: 952, endPoint y: 536, distance: 78.0
click at [952, 738] on h2 "4 Setimane" at bounding box center [912, 753] width 1075 height 32
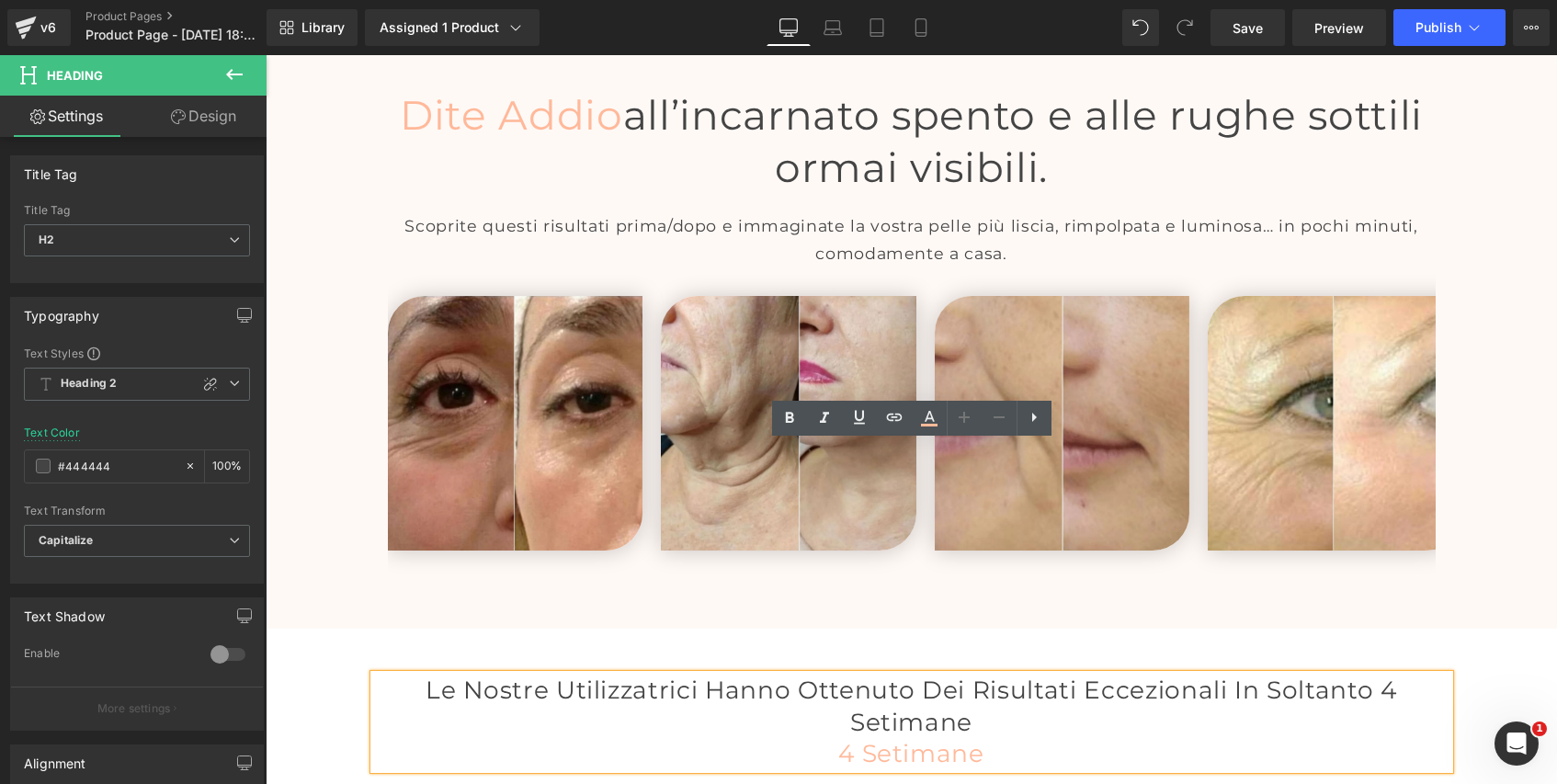
click at [814, 738] on h2 "4 Setimane" at bounding box center [912, 753] width 1075 height 32
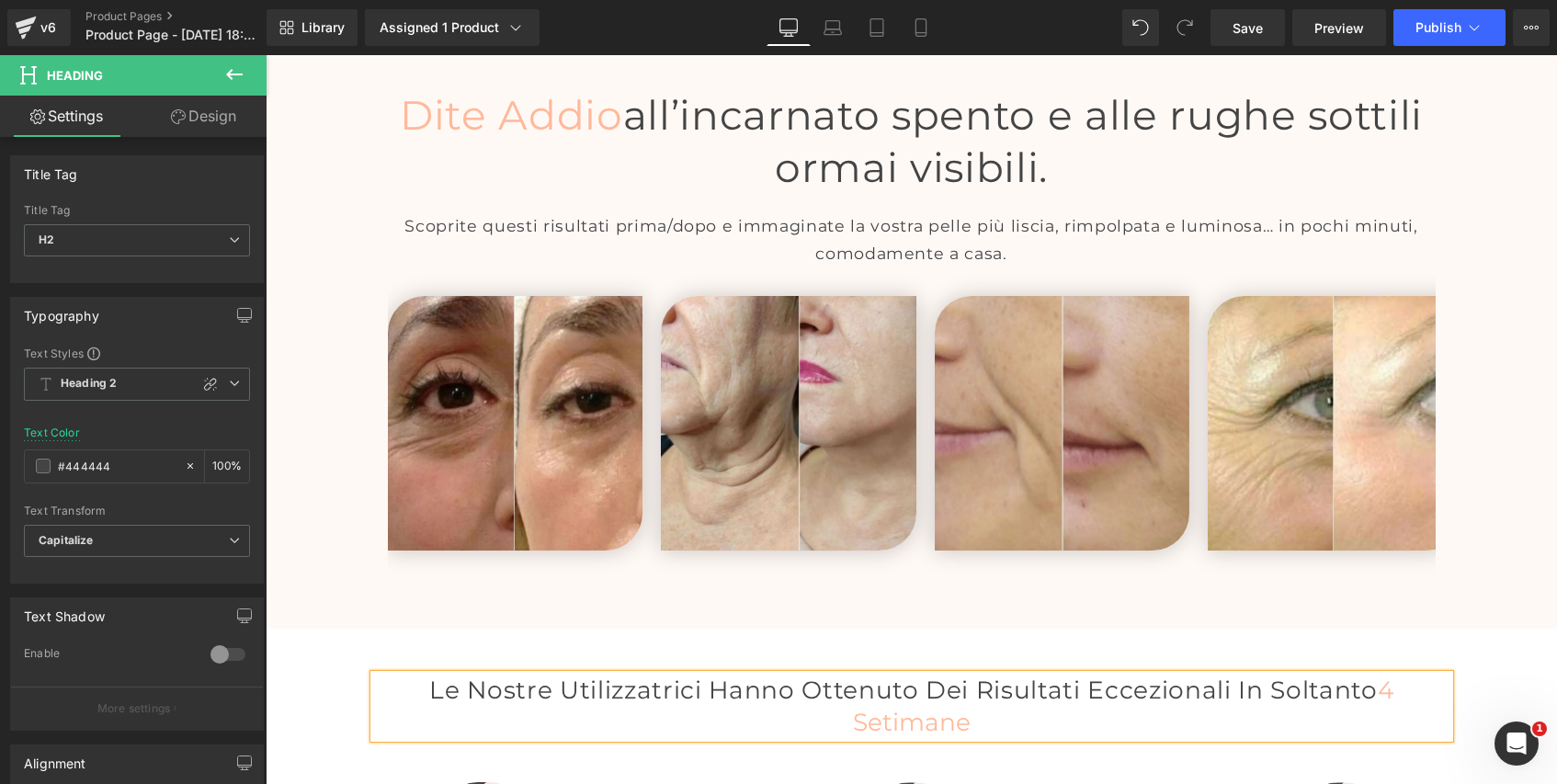
click at [893, 675] on h2 "Le Nostre utilizzatrici hanno ottenuto dei risultati eccezionali in soltanto 4 …" at bounding box center [912, 706] width 1075 height 63
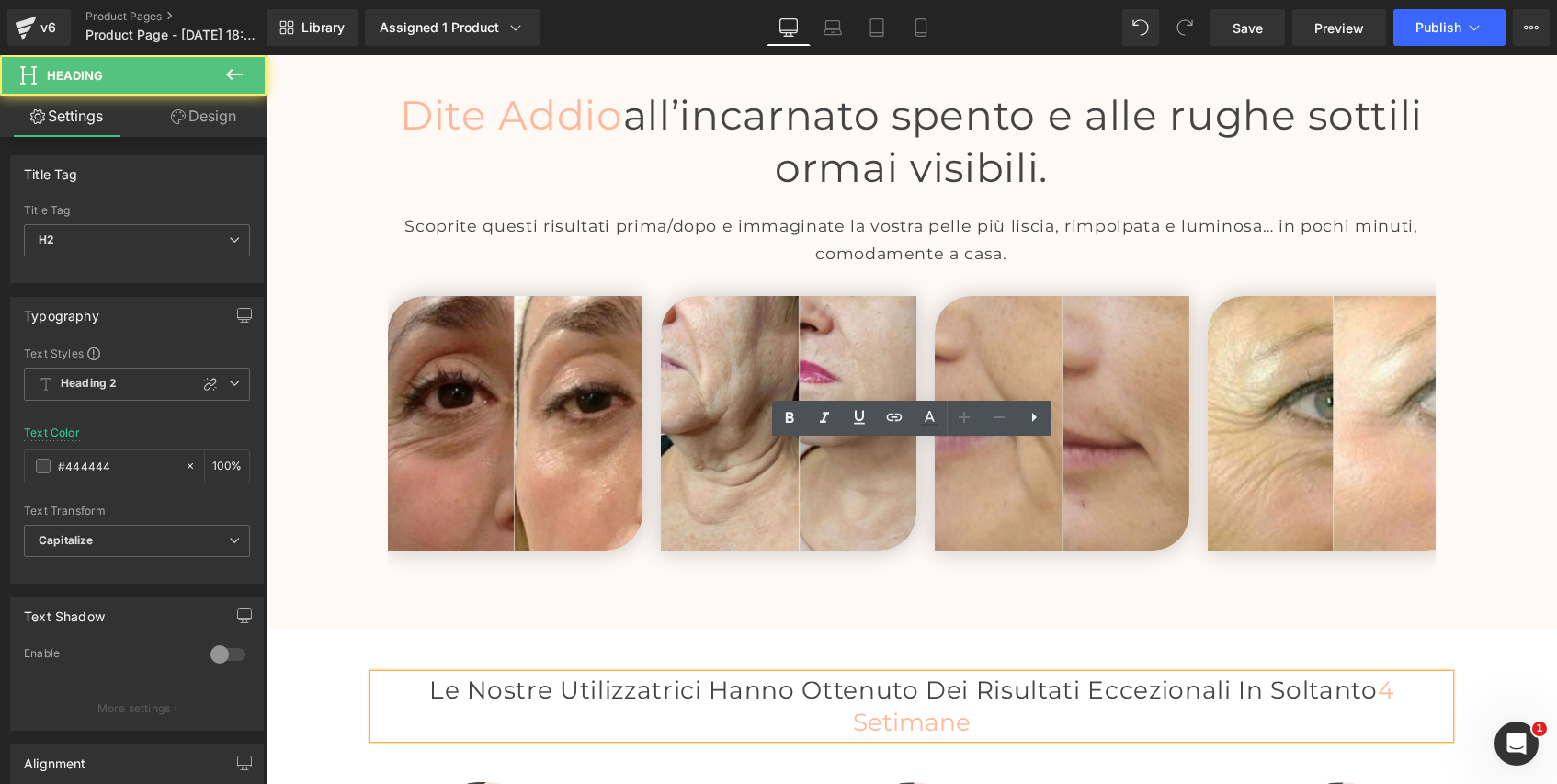
click at [903, 675] on h2 "Le Nostre utilizzatrici hanno ottenuto dei risultati eccezionali in soltanto 4 …" at bounding box center [912, 706] width 1075 height 63
click at [915, 675] on span "4 Setimane" at bounding box center [1122, 705] width 540 height 61
click at [989, 675] on span "4 Setimane" at bounding box center [1122, 705] width 540 height 61
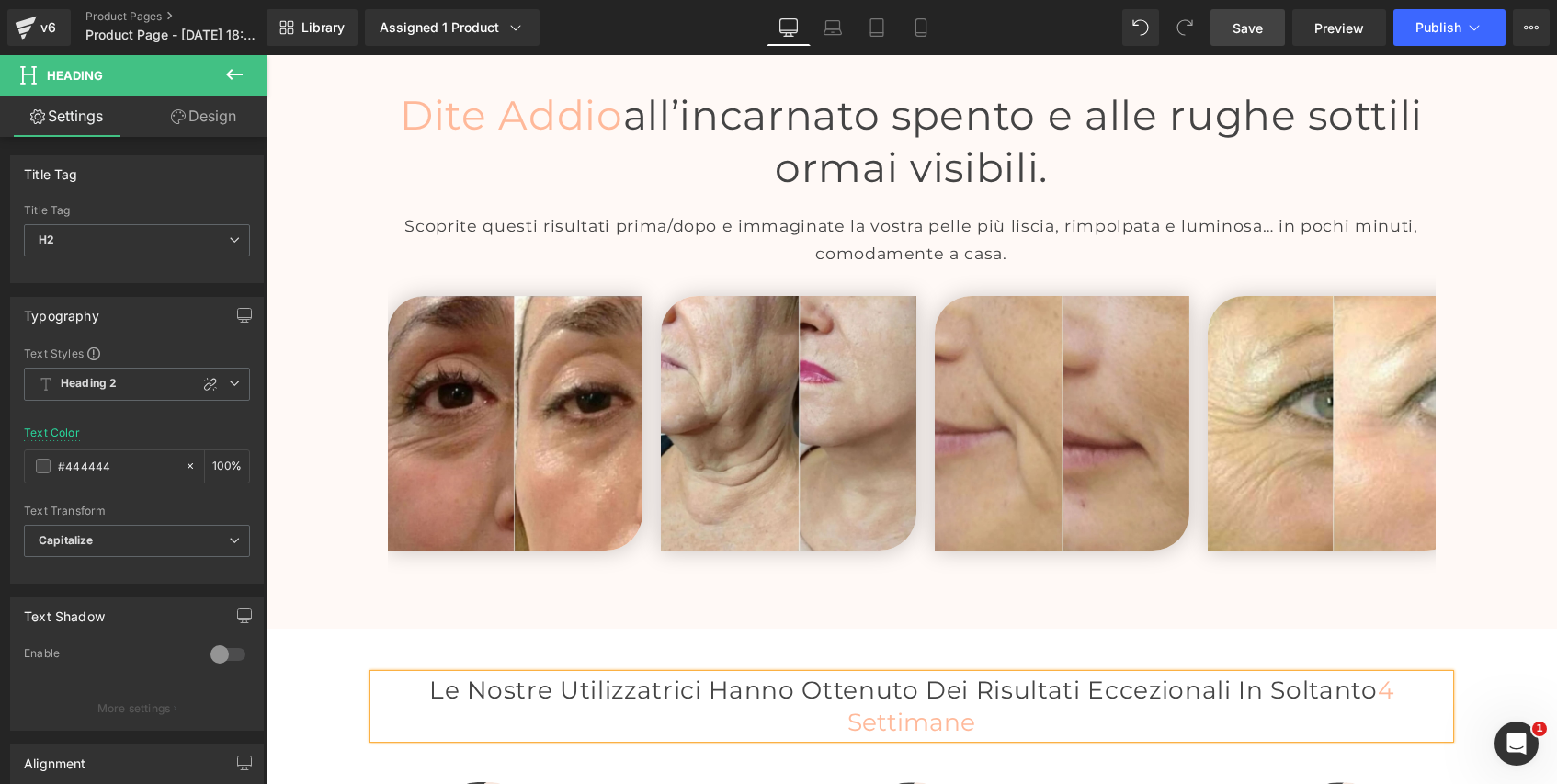
click at [1260, 28] on span "Save" at bounding box center [1247, 28] width 31 height 19
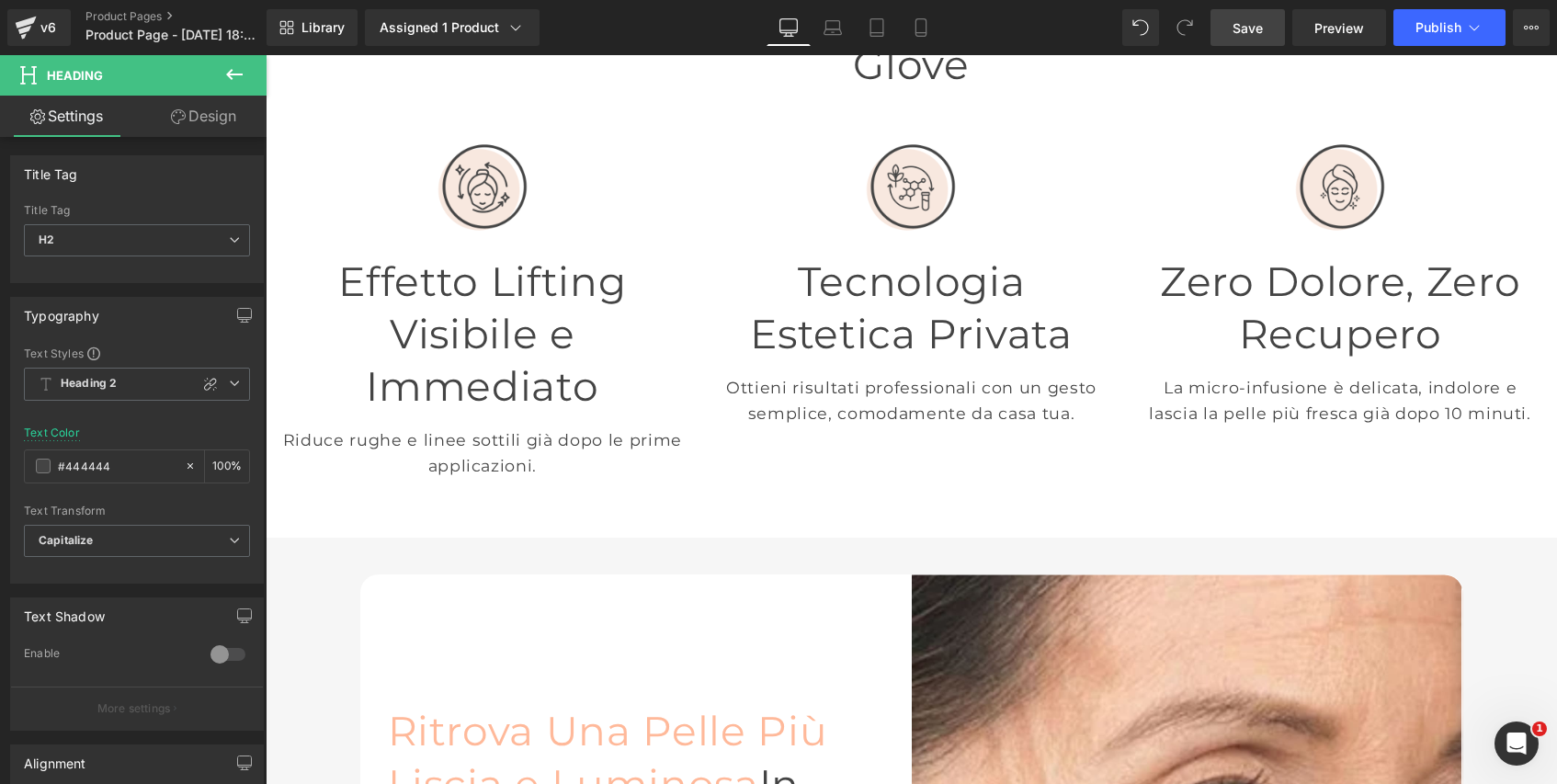
scroll to position [0, 0]
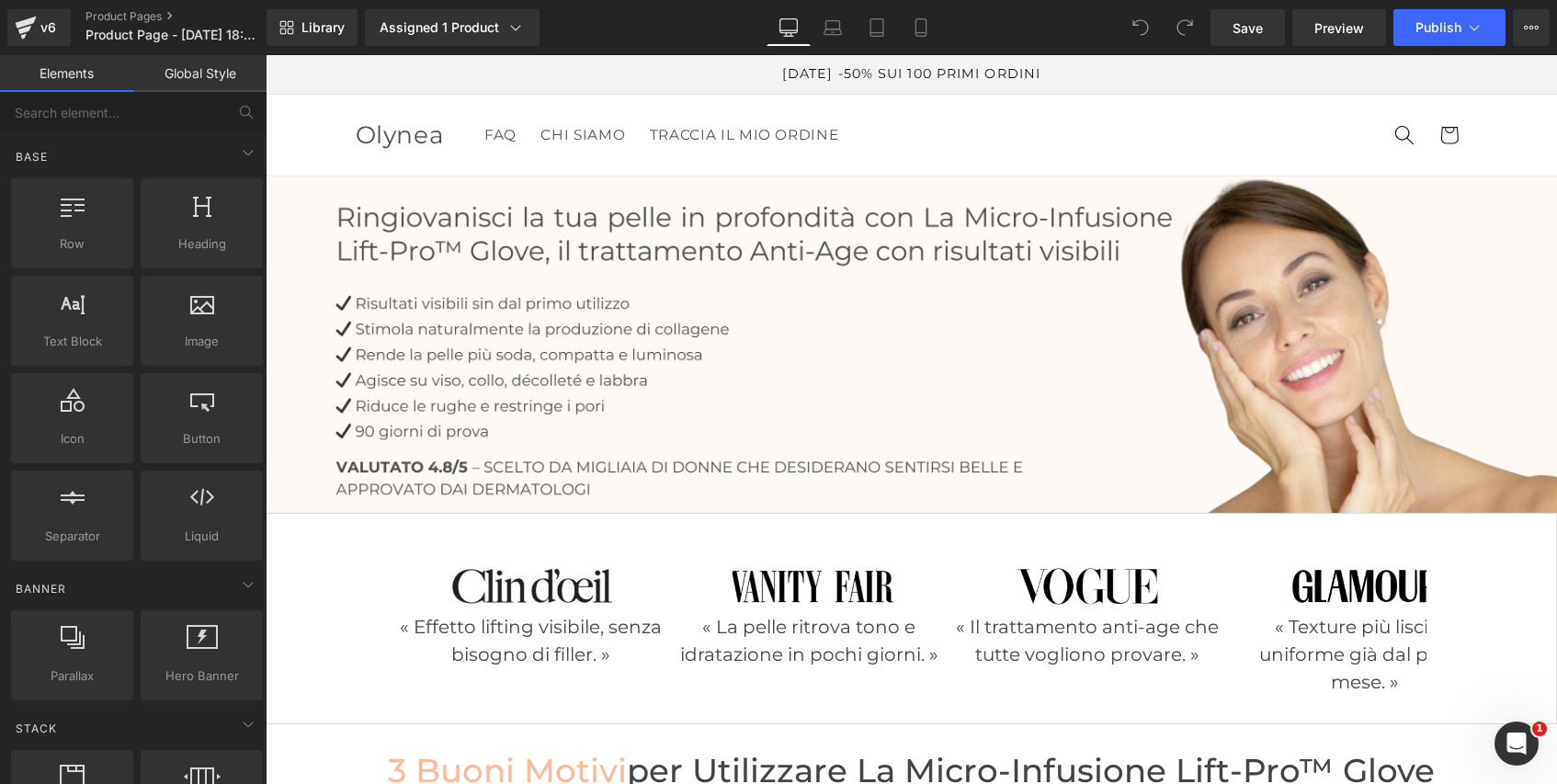
click at [212, 70] on link "Global Style" at bounding box center [200, 74] width 133 height 37
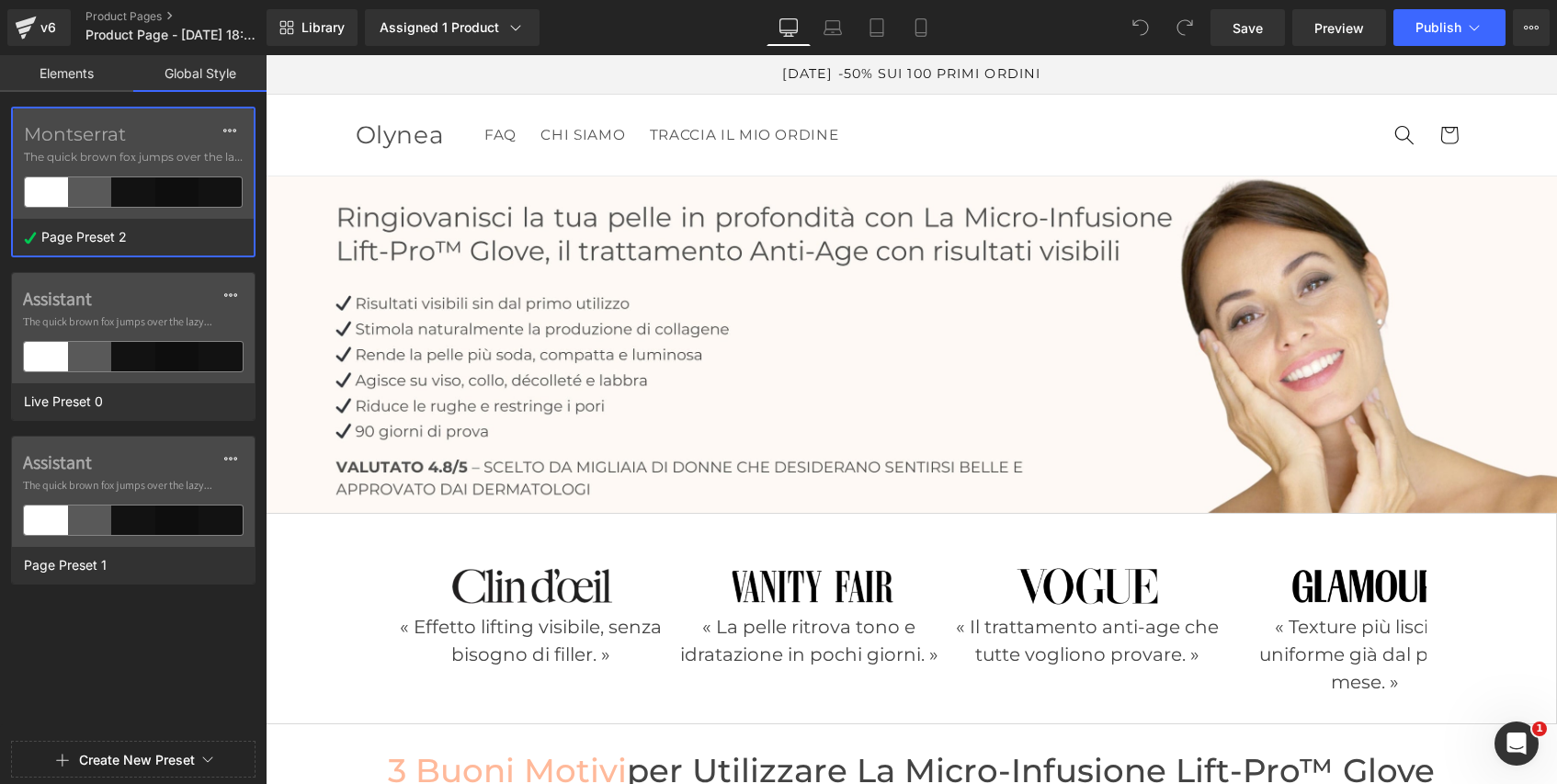
click at [452, 136] on header "FAQ CHI SIAMO TRACCIA IL MIO ORDINE Olynea FAQ CHI SIAMO TRACCIA IL MIO ORDINE …" at bounding box center [911, 134] width 1213 height 81
click at [381, 119] on link "Olynea" at bounding box center [399, 135] width 104 height 40
click at [313, 141] on header "FAQ CHI SIAMO TRACCIA IL MIO ORDINE Olynea FAQ CHI SIAMO TRACCIA IL MIO ORDINE …" at bounding box center [911, 134] width 1213 height 81
click at [432, 123] on span "Olynea" at bounding box center [400, 134] width 89 height 31
click at [37, 30] on div "v6" at bounding box center [48, 28] width 23 height 24
